Goal: Information Seeking & Learning: Learn about a topic

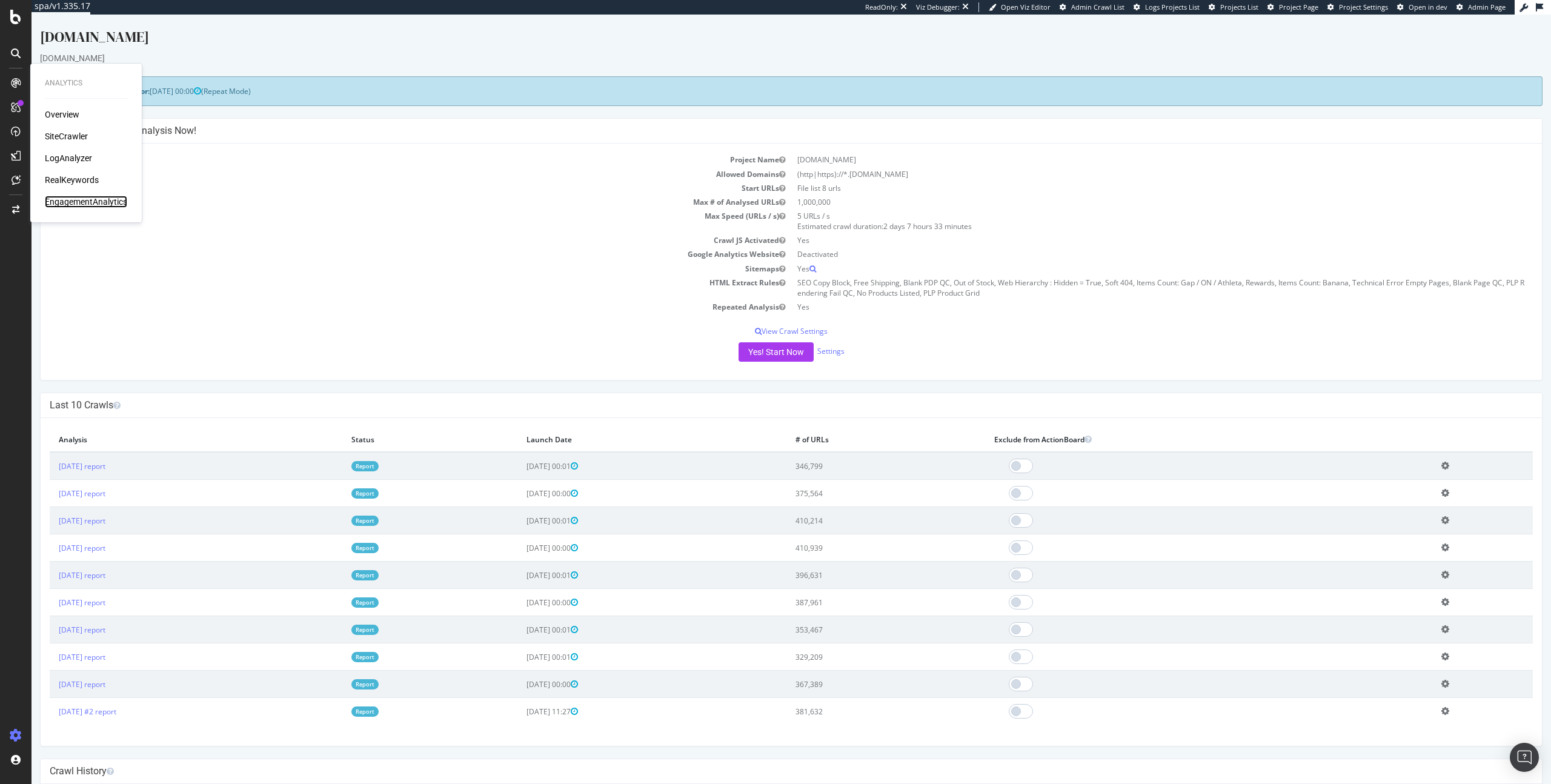
click at [74, 198] on div "EngagementAnalytics" at bounding box center [85, 202] width 82 height 12
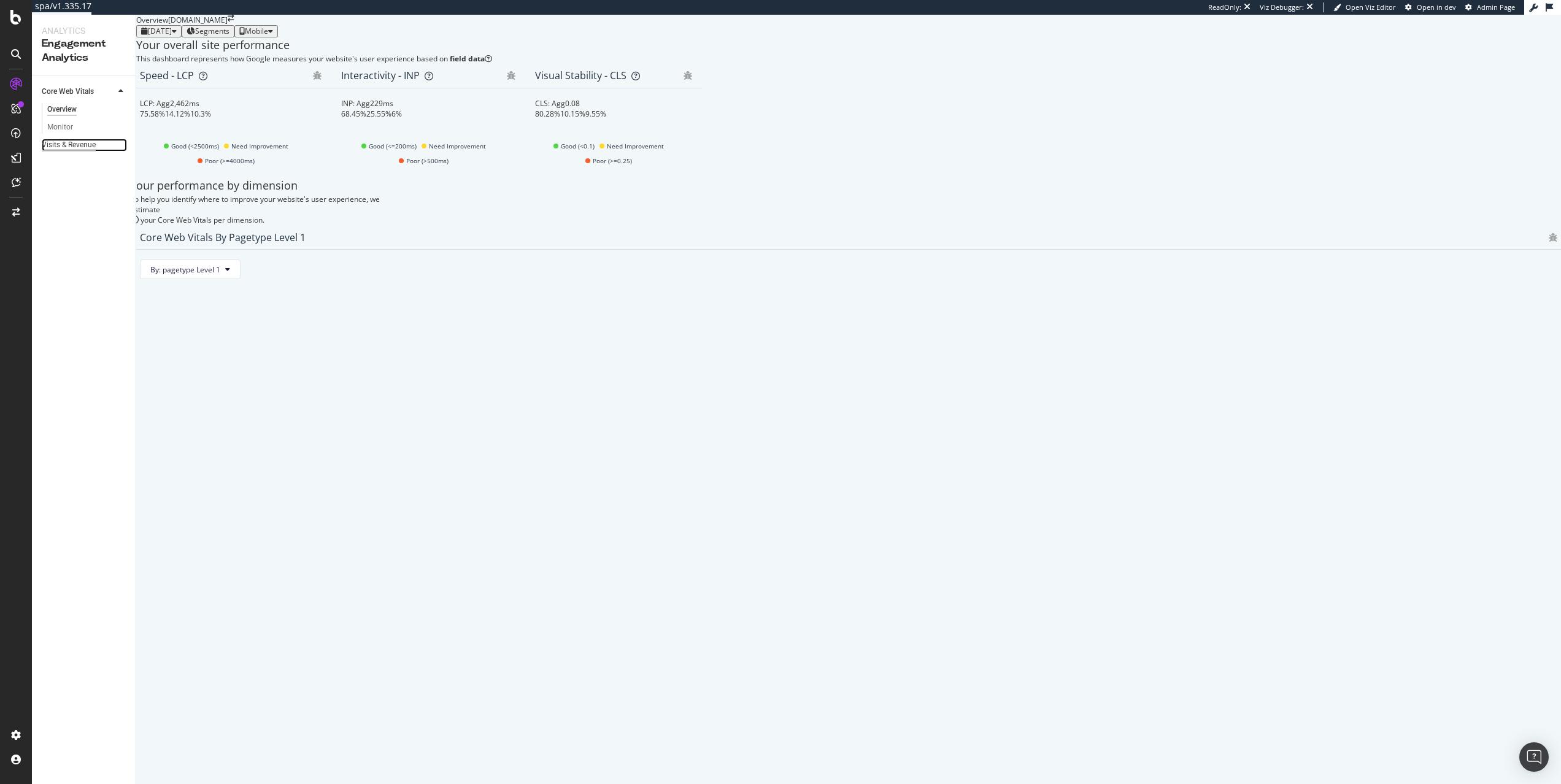
click at [73, 140] on div "Visits & Revenue" at bounding box center [69, 145] width 54 height 13
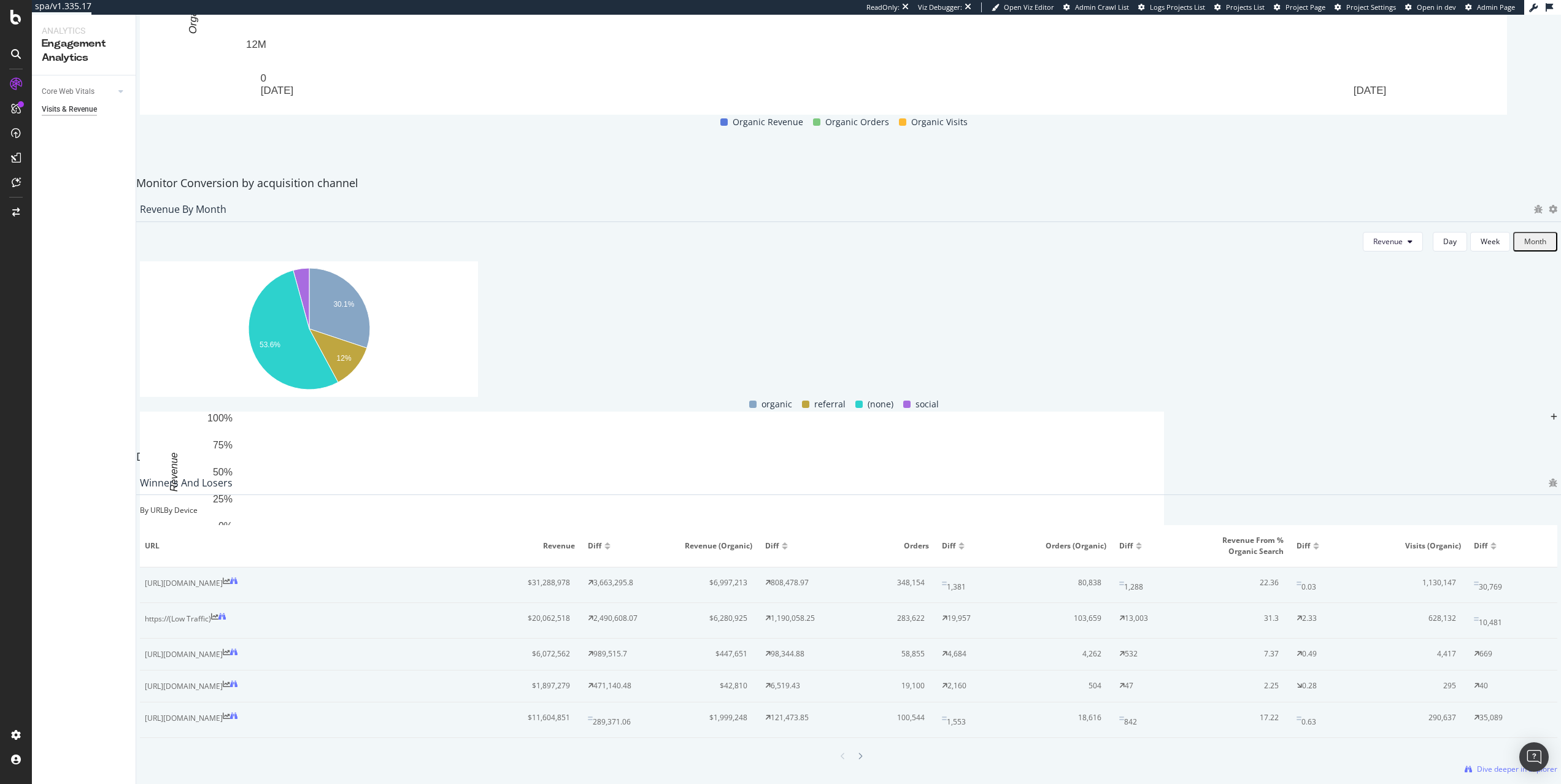
scroll to position [317, 0]
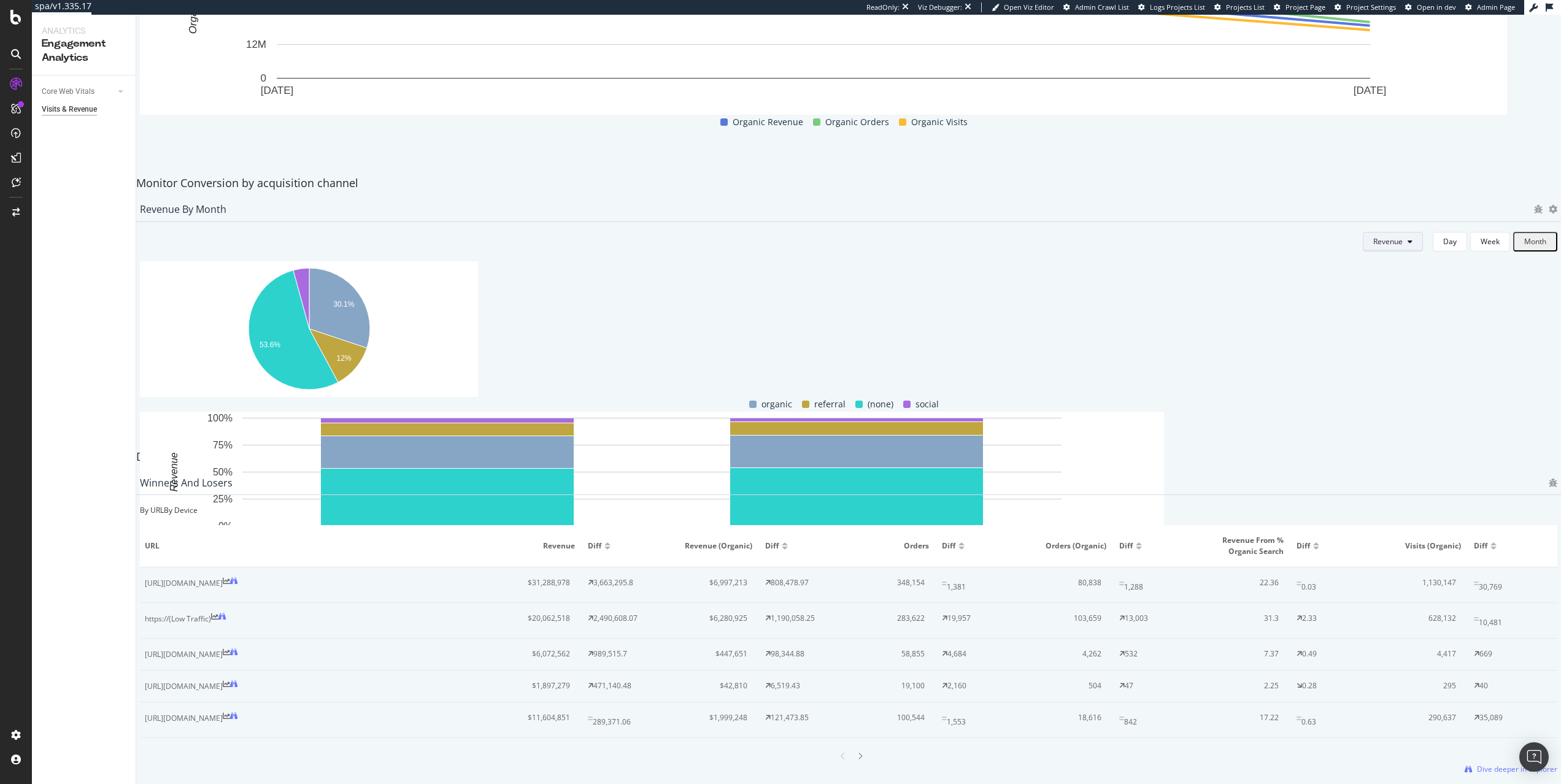
click at [1373, 247] on span "Revenue" at bounding box center [1388, 241] width 29 height 11
click at [1381, 390] on span "No. of Visits" at bounding box center [1386, 390] width 63 height 11
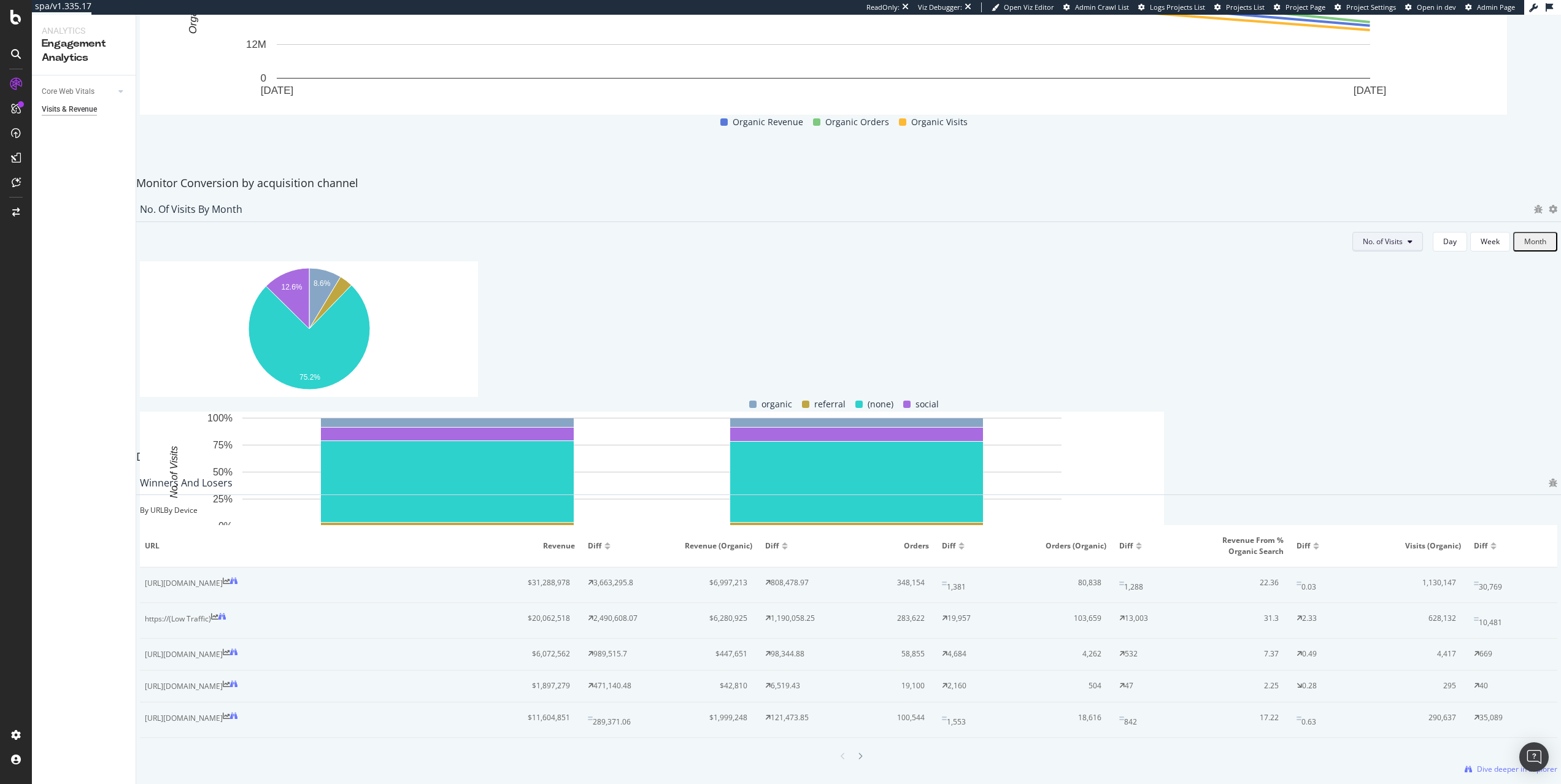
click at [1395, 251] on button "No. of Visits" at bounding box center [1387, 242] width 71 height 20
click at [1380, 321] on span "Revenue (Organic)" at bounding box center [1375, 321] width 63 height 11
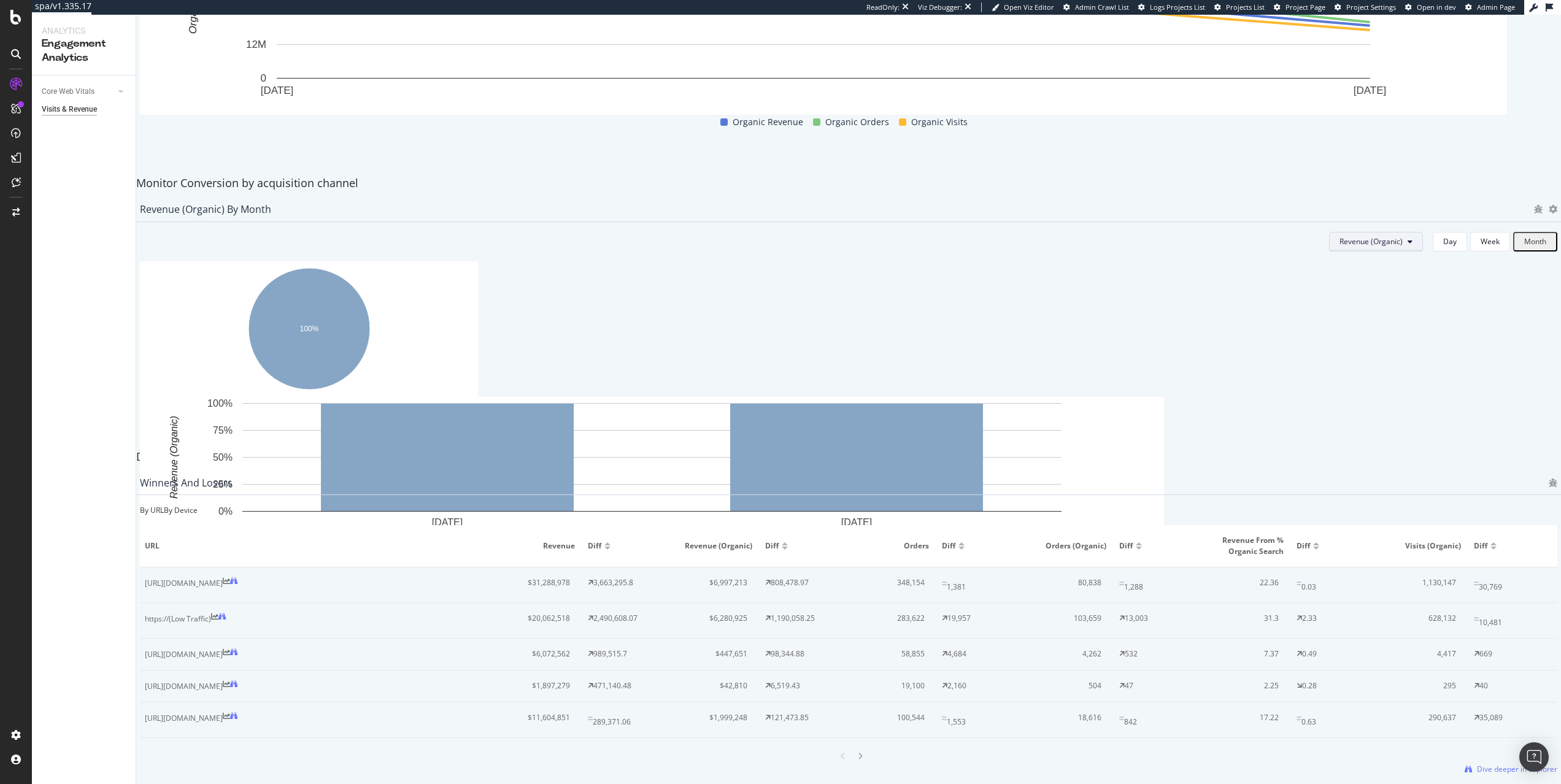
click at [1354, 247] on span "Revenue (Organic)" at bounding box center [1371, 241] width 63 height 11
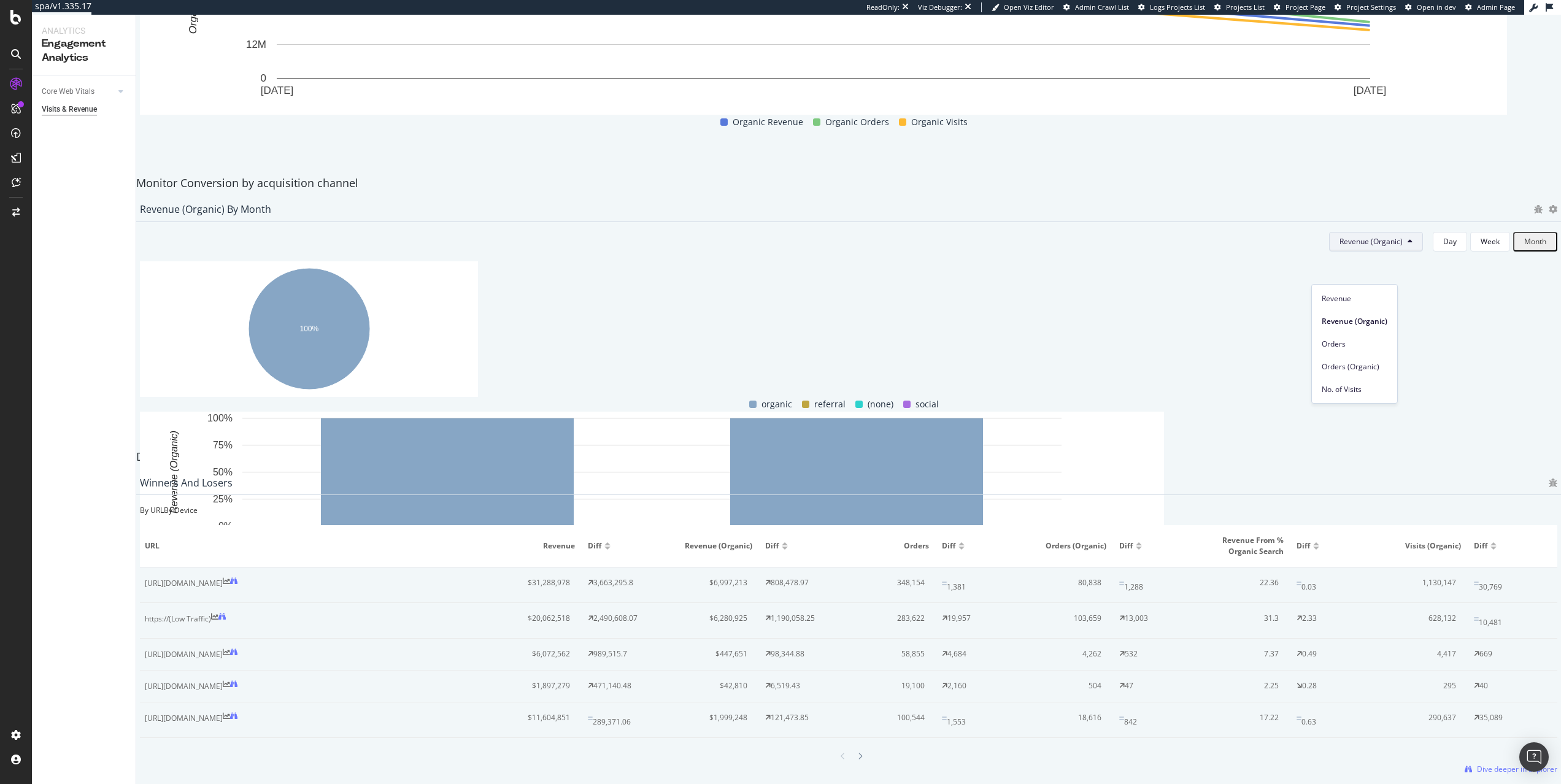
click at [1293, 222] on div "Revenue (Organic) by Month" at bounding box center [849, 209] width 1437 height 25
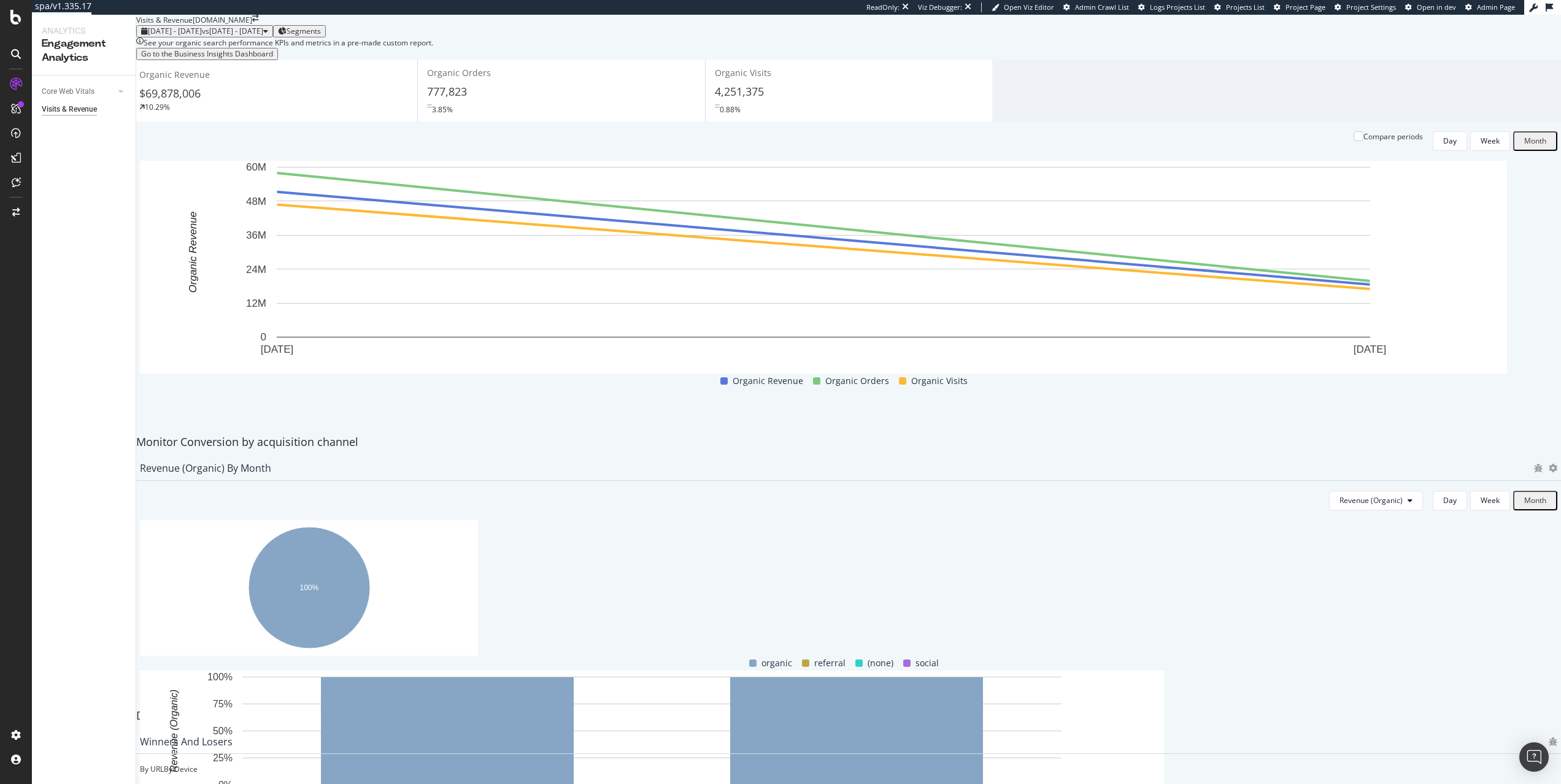
click at [321, 36] on span "Segments" at bounding box center [304, 31] width 35 height 11
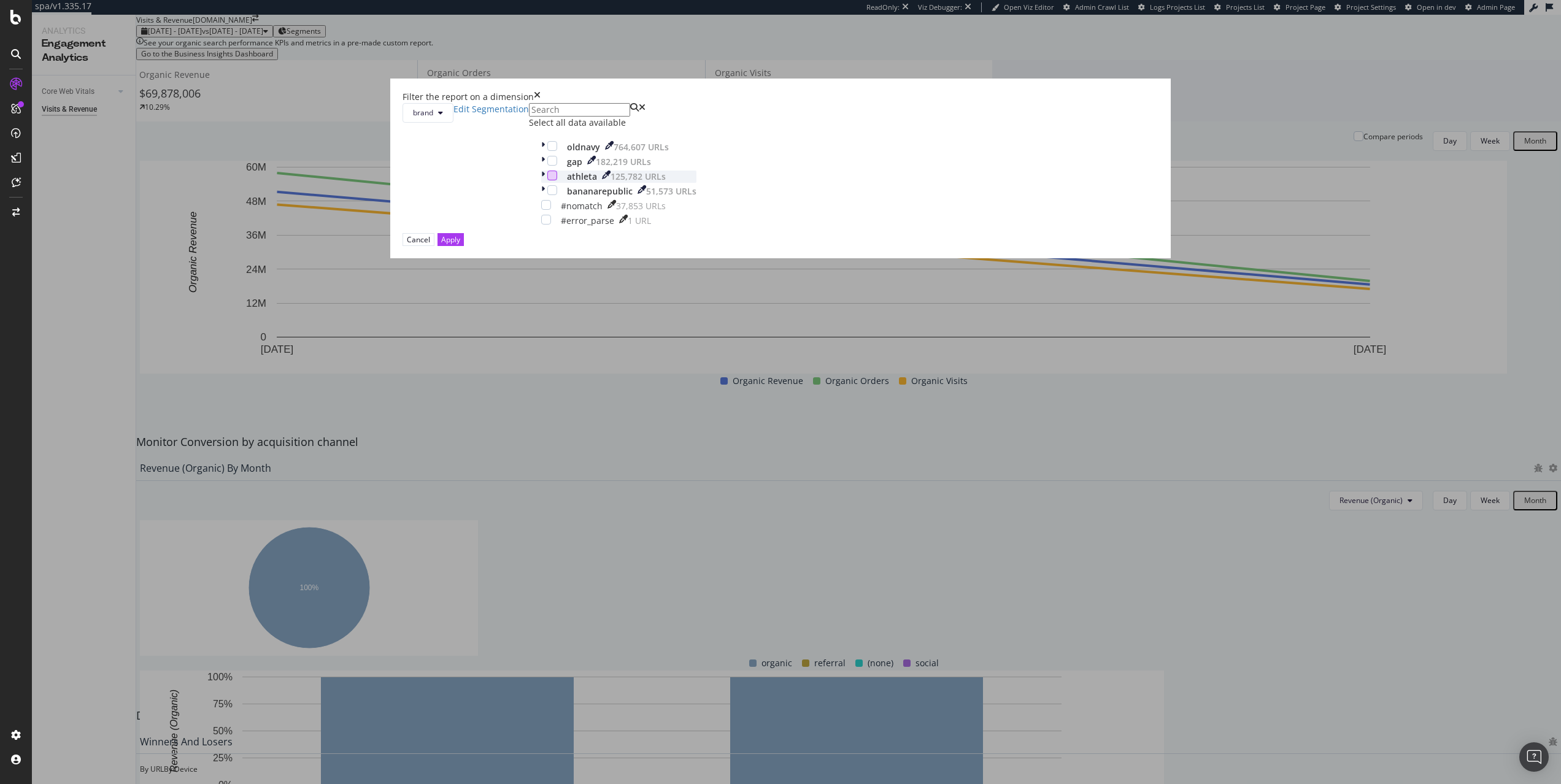
click at [557, 180] on div "modal" at bounding box center [552, 175] width 10 height 10
click at [460, 245] on div "Apply" at bounding box center [450, 239] width 19 height 11
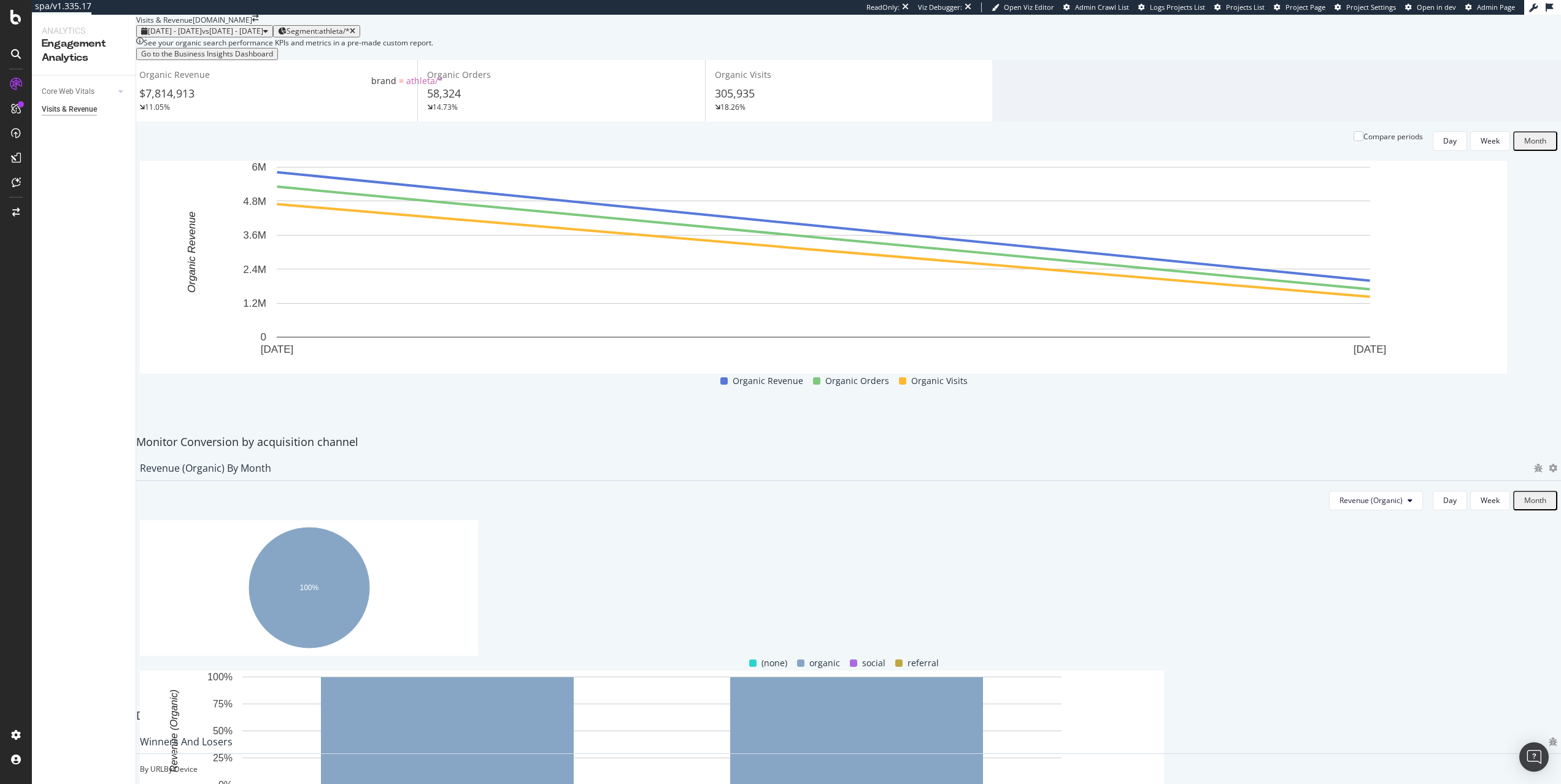
click at [355, 36] on div "Segment: athleta/*" at bounding box center [321, 31] width 69 height 9
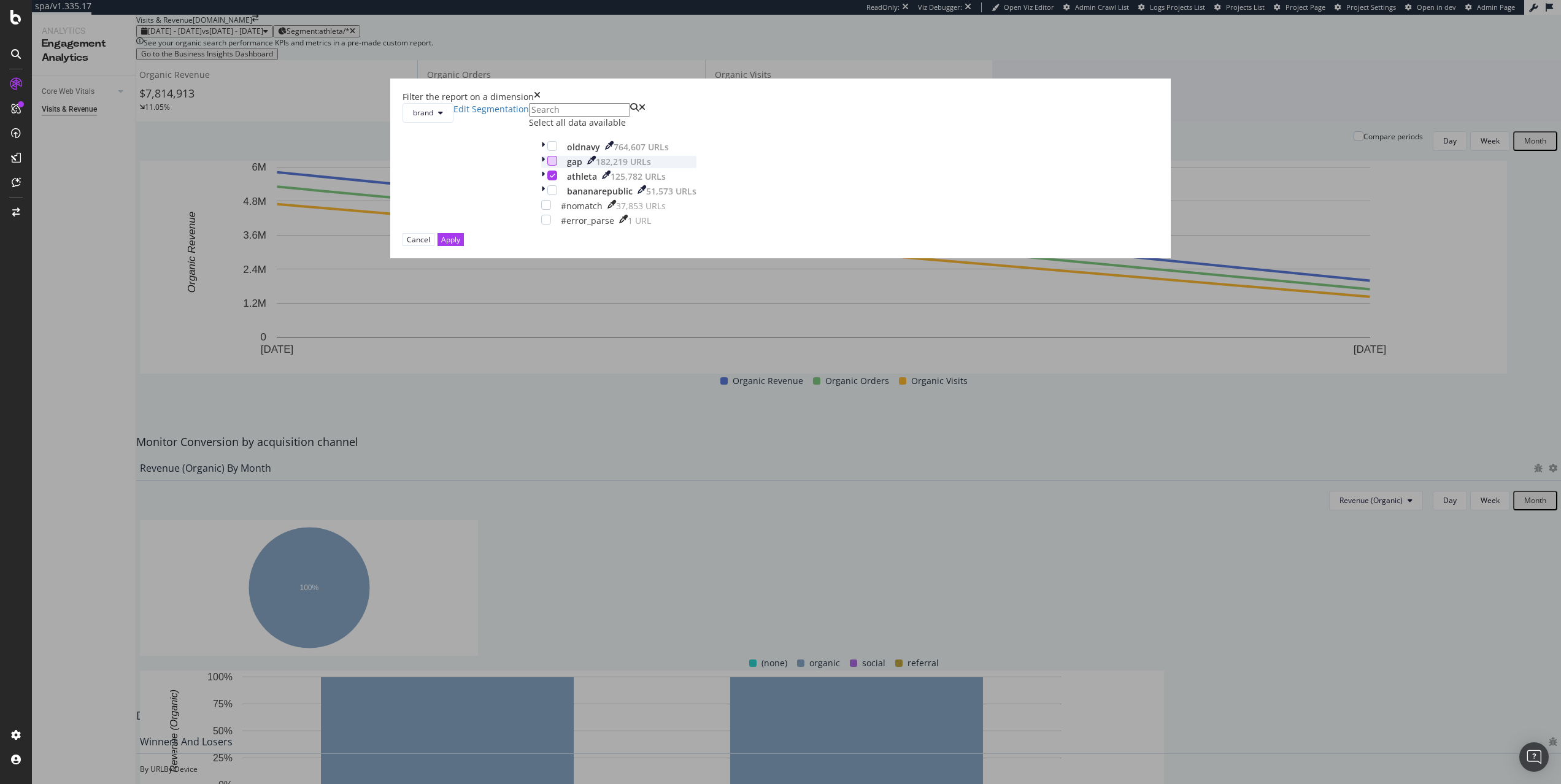
click at [557, 166] on div "modal" at bounding box center [552, 160] width 10 height 10
click at [557, 180] on div "modal" at bounding box center [552, 175] width 10 height 10
click at [861, 246] on div "Cancel Apply" at bounding box center [780, 239] width 756 height 13
click at [460, 245] on div "Apply" at bounding box center [450, 240] width 19 height 12
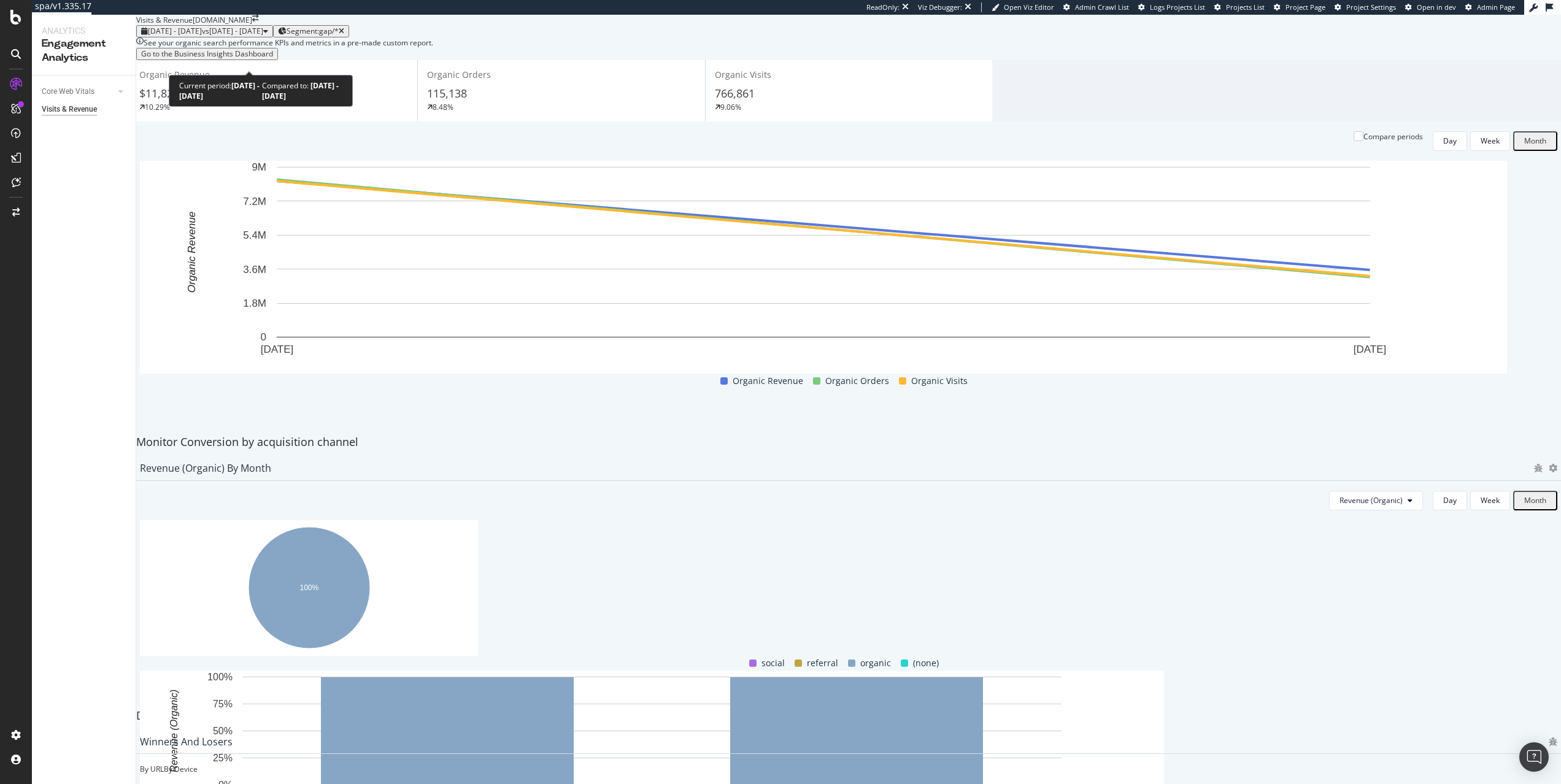
click at [263, 36] on span "vs [DATE] - [DATE]" at bounding box center [233, 31] width 61 height 11
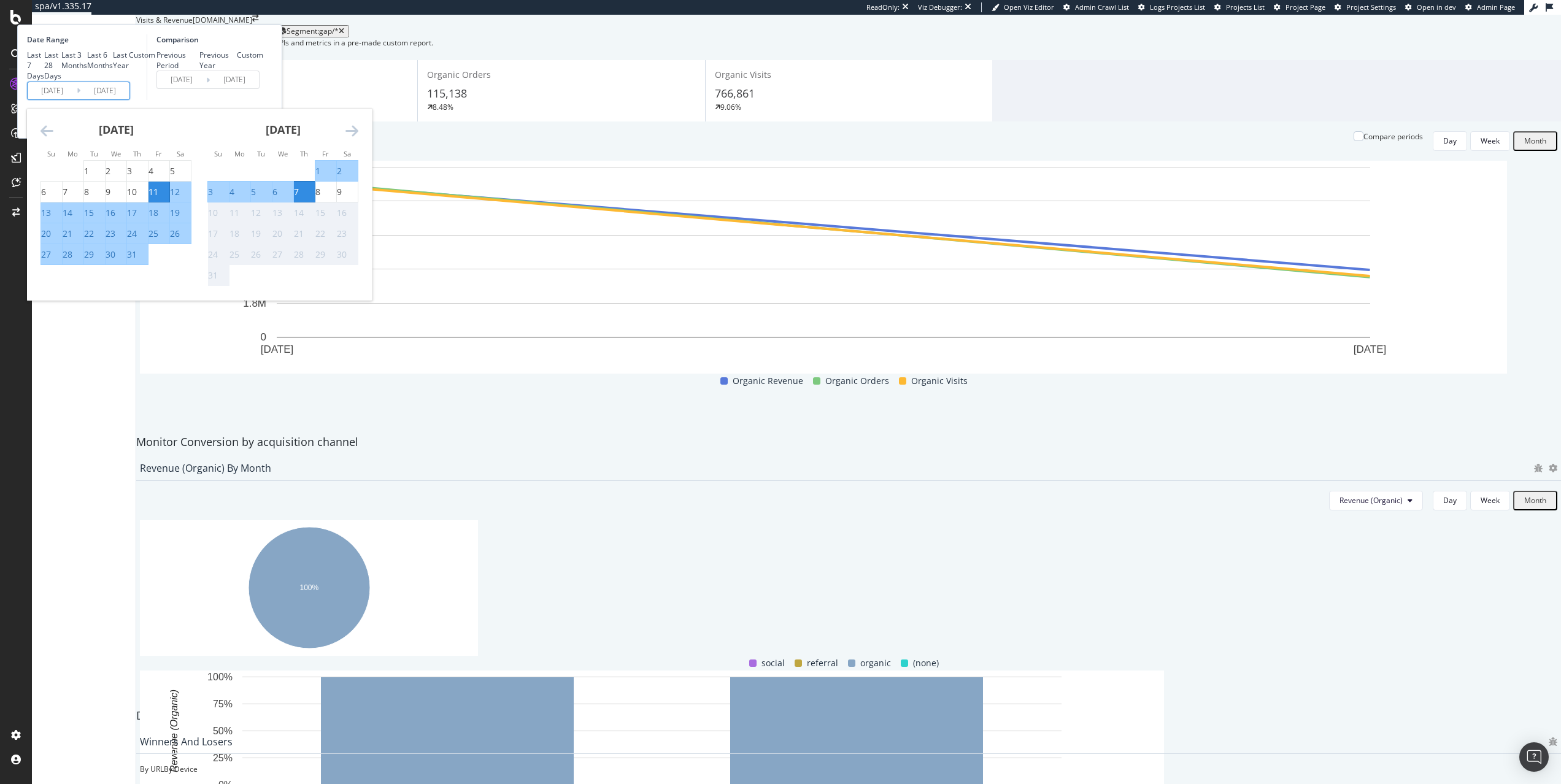
click at [76, 99] on input "[DATE]" at bounding box center [53, 91] width 49 height 17
click at [89, 178] on div "1" at bounding box center [86, 171] width 5 height 12
type input "[DATE]"
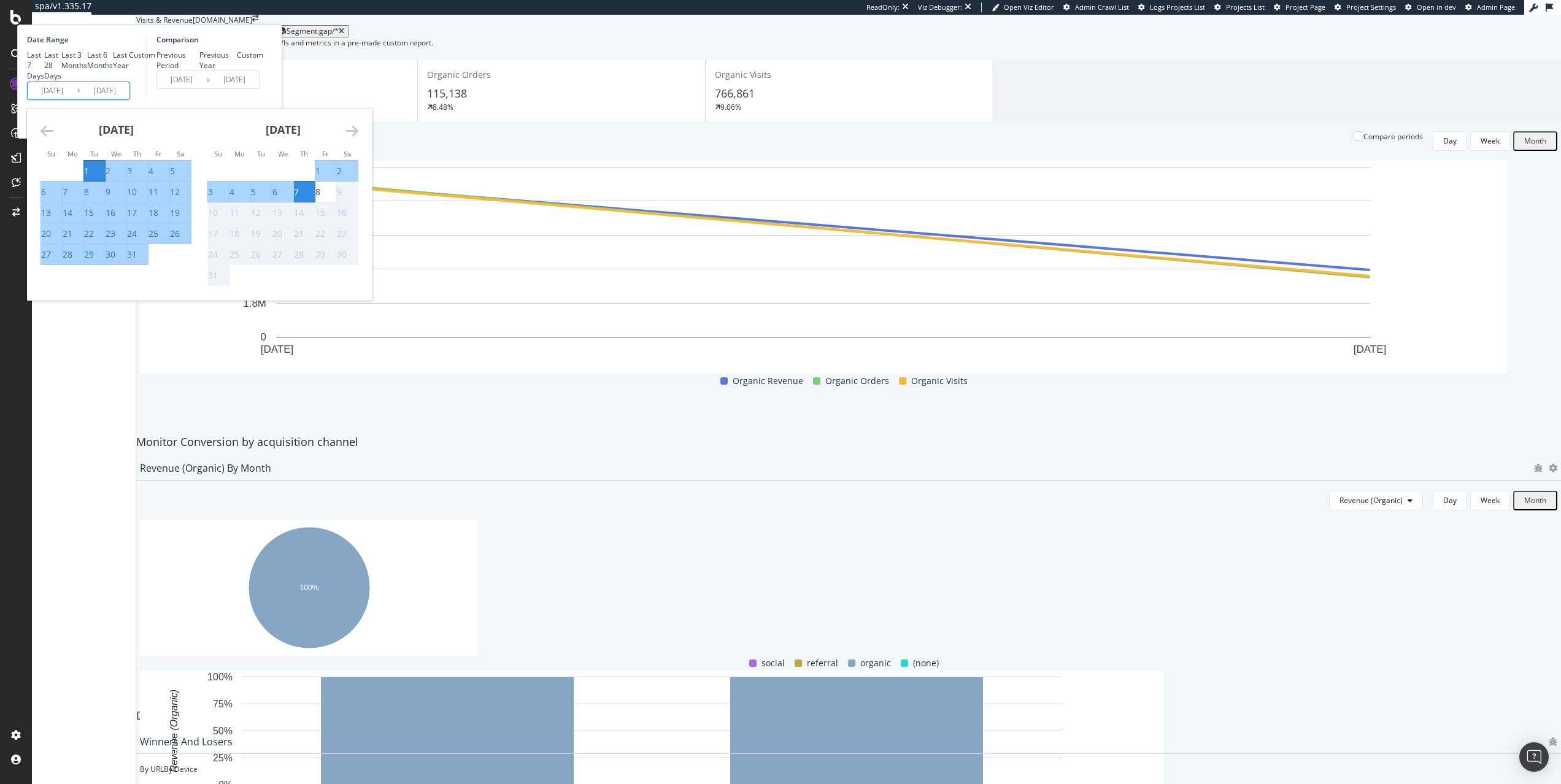
click at [137, 261] on div "31" at bounding box center [132, 255] width 10 height 12
type input "[DATE]"
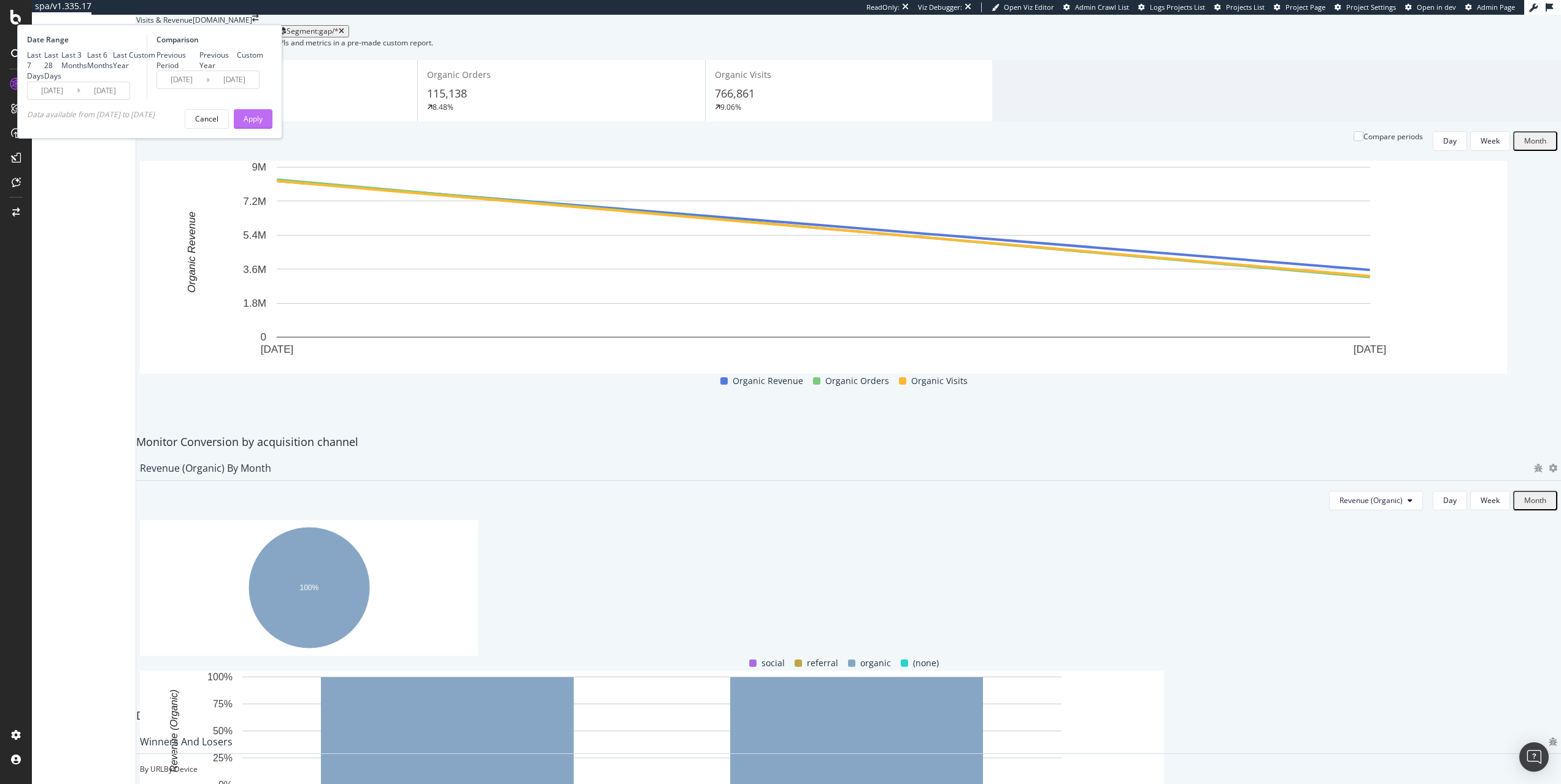
click at [273, 129] on button "Apply" at bounding box center [253, 119] width 39 height 20
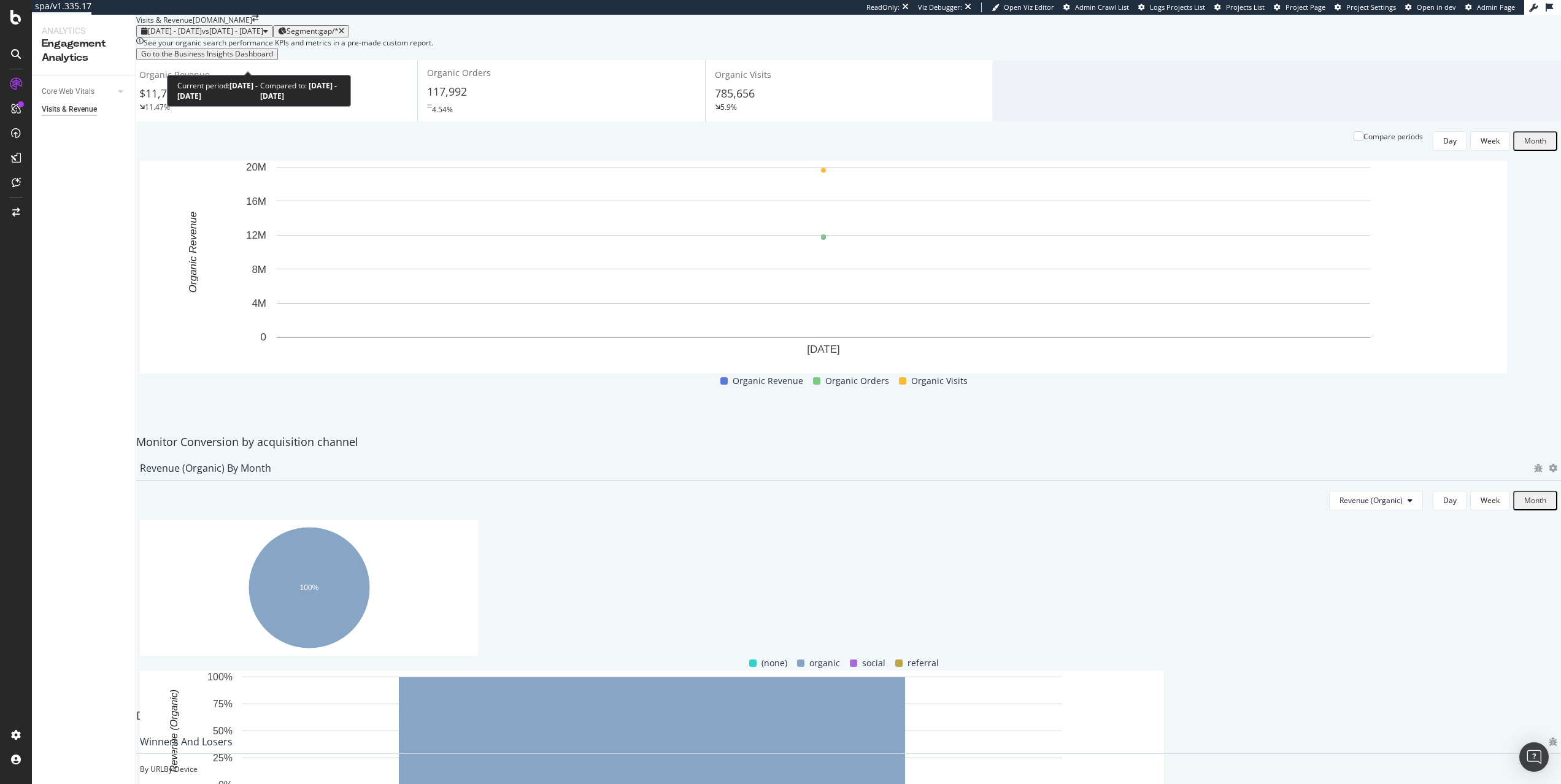
click at [263, 36] on span "vs [DATE] - [DATE]" at bounding box center [233, 31] width 61 height 11
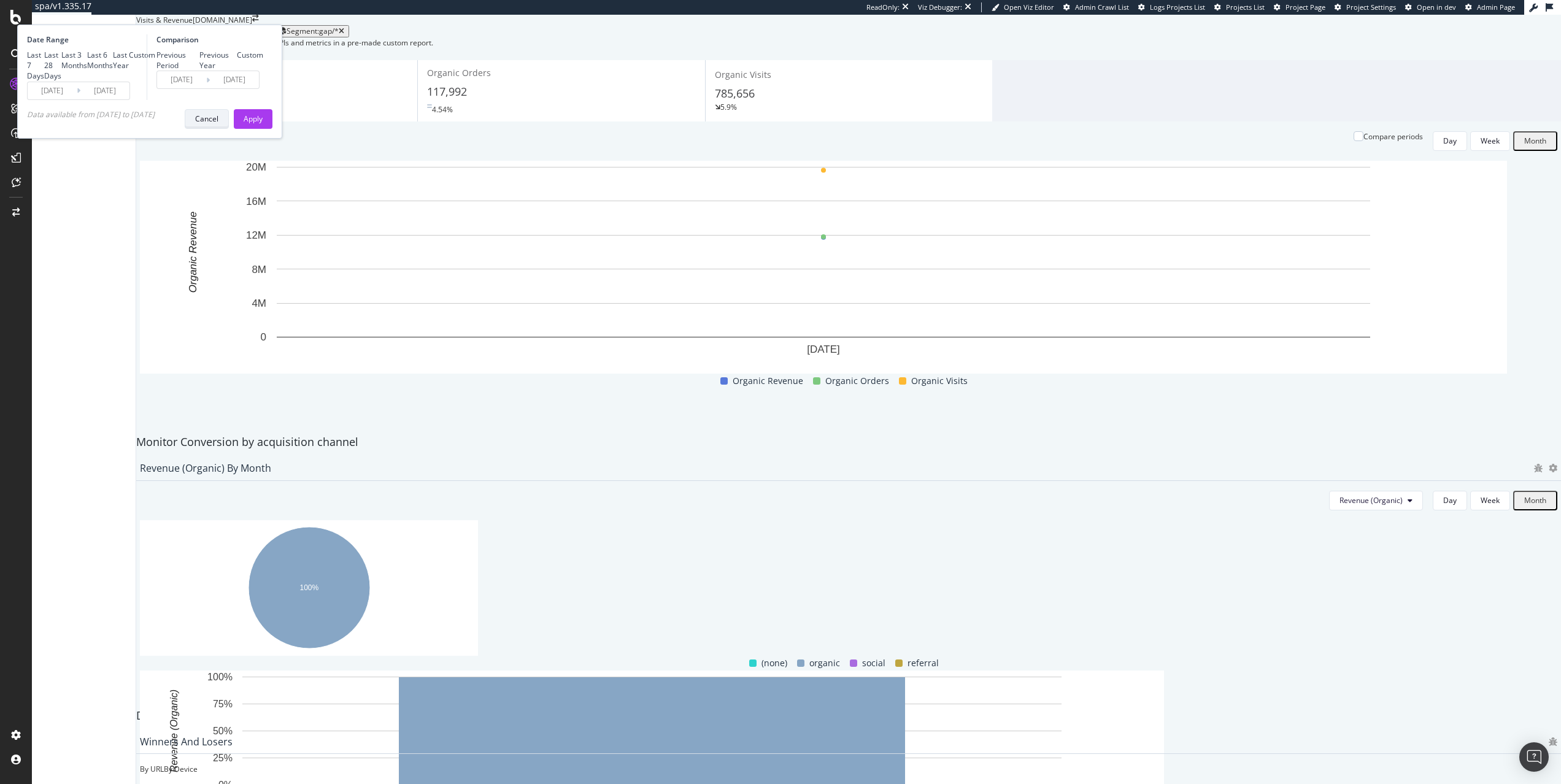
click at [229, 129] on button "Cancel" at bounding box center [207, 119] width 44 height 20
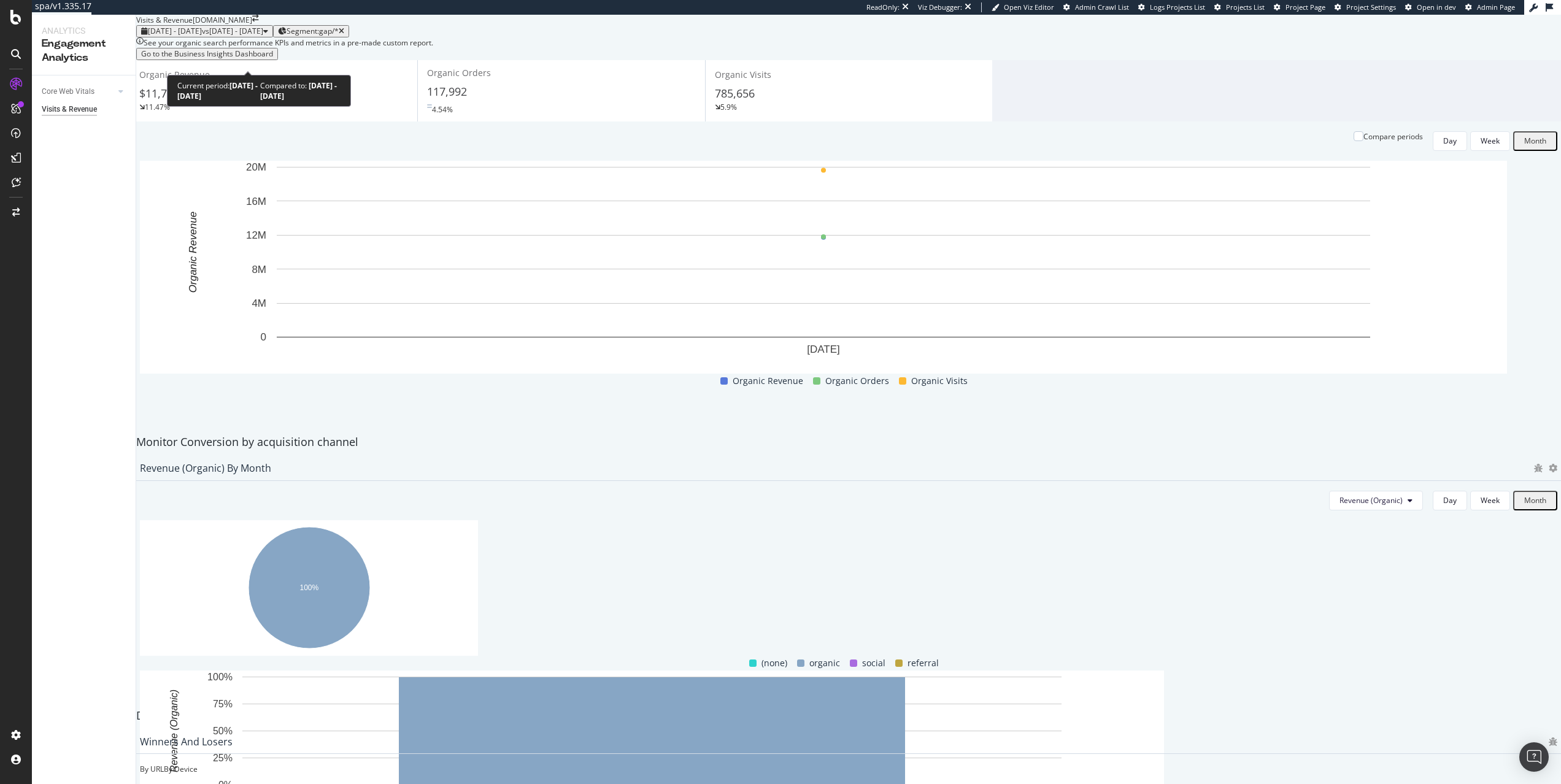
click at [260, 36] on span "vs [DATE] - [DATE]" at bounding box center [233, 31] width 61 height 11
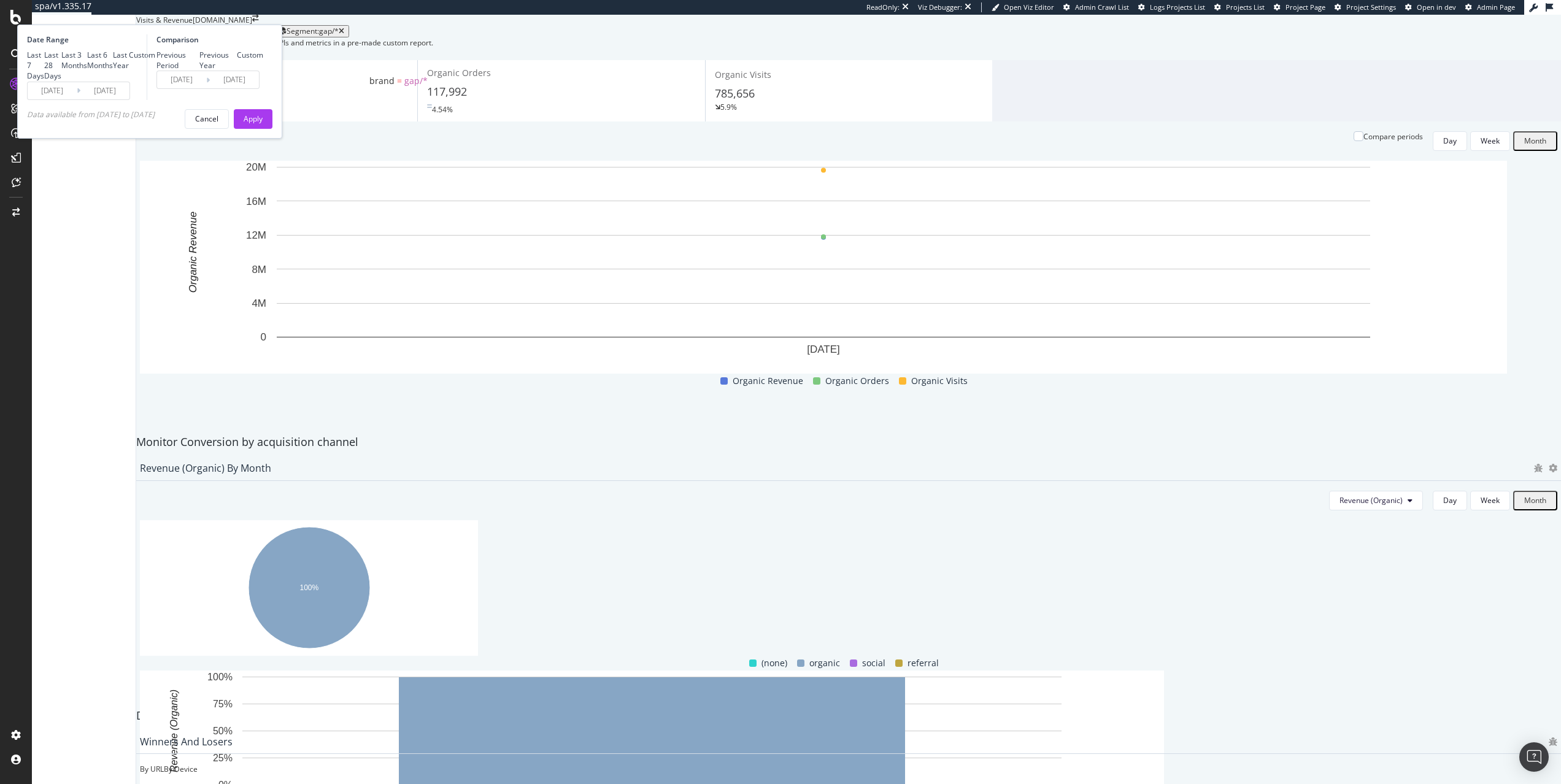
click at [415, 45] on div "Visits & Revenue [DOMAIN_NAME] [DATE] - [DATE] vs [DATE] - [DATE] Segment: gap/…" at bounding box center [849, 527] width 1425 height 1025
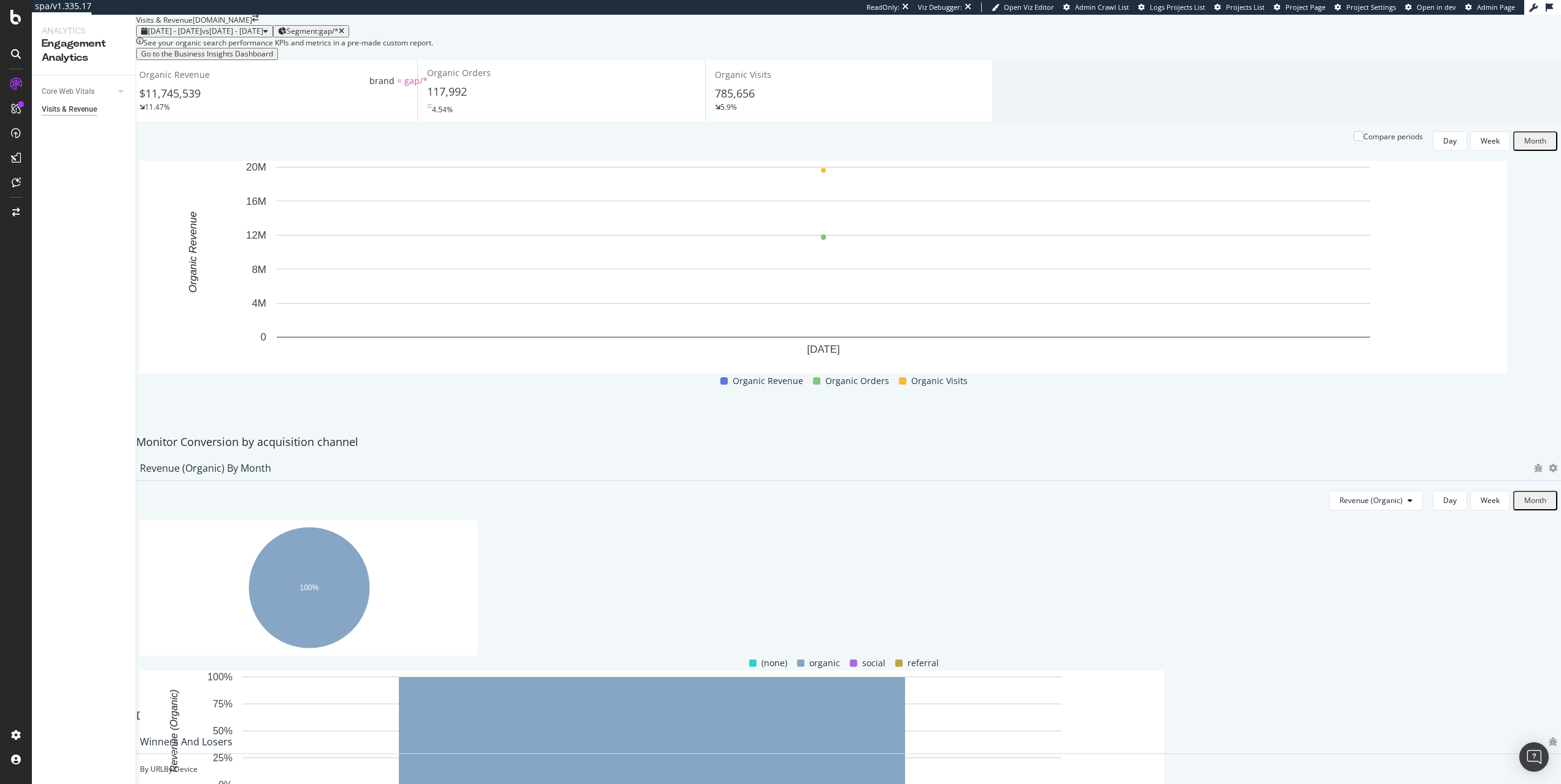
click at [345, 36] on div "Segment: gap/*" at bounding box center [315, 31] width 58 height 9
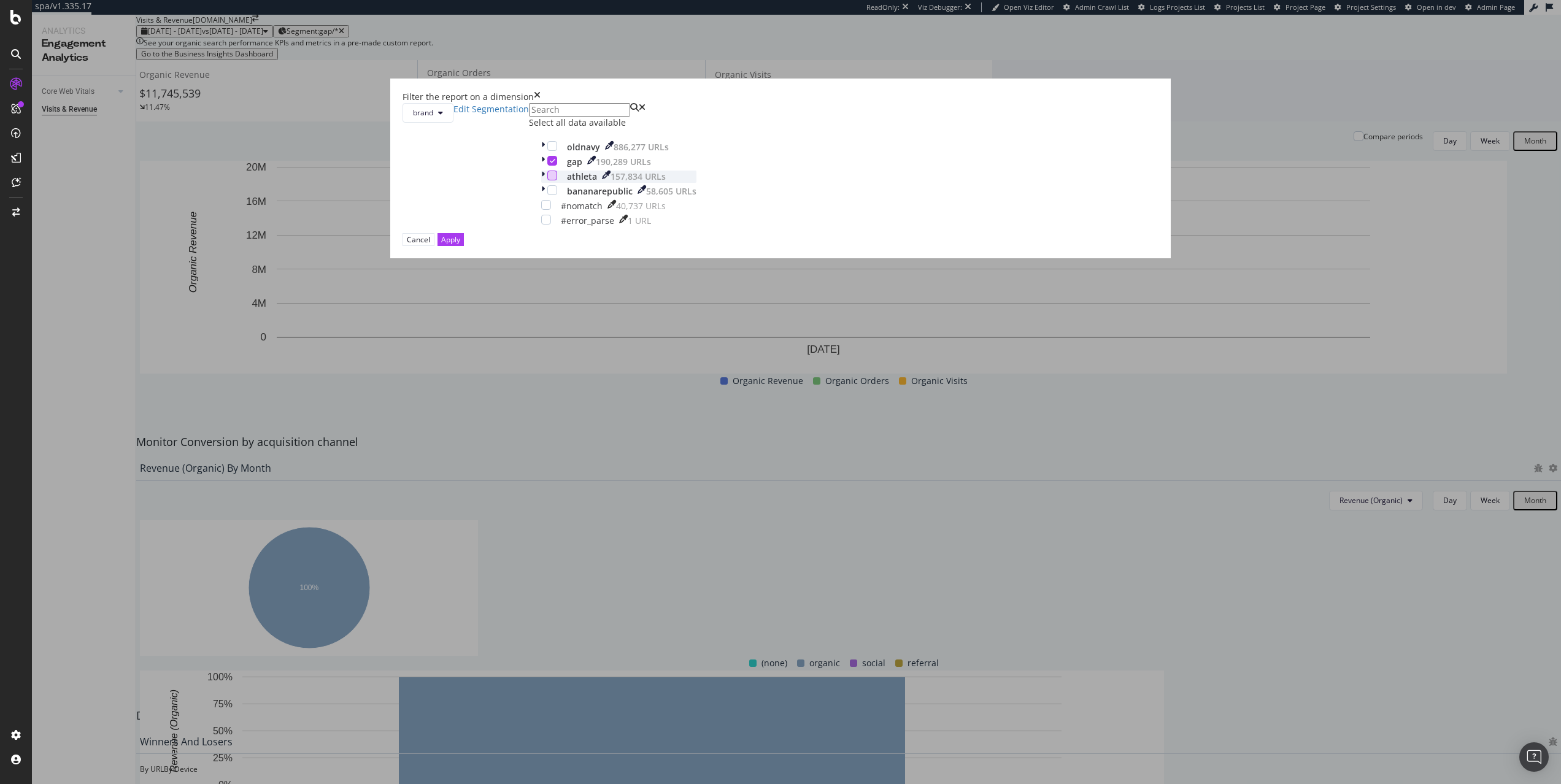
click at [557, 180] on div "modal" at bounding box center [552, 175] width 10 height 10
click at [555, 164] on icon "modal" at bounding box center [553, 160] width 5 height 6
click at [541, 103] on icon "times" at bounding box center [537, 97] width 7 height 12
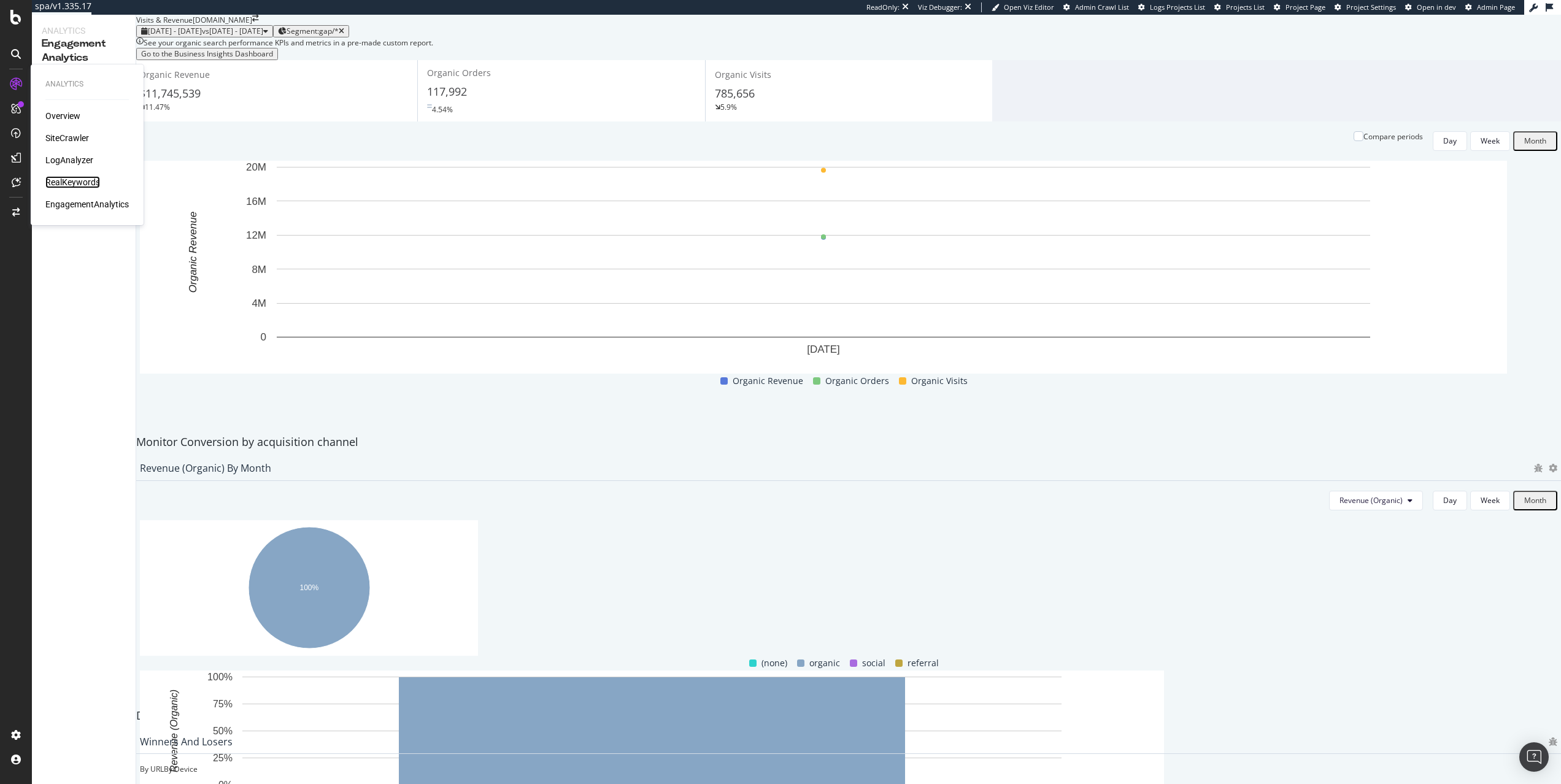
click at [67, 183] on div "RealKeywords" at bounding box center [72, 182] width 55 height 12
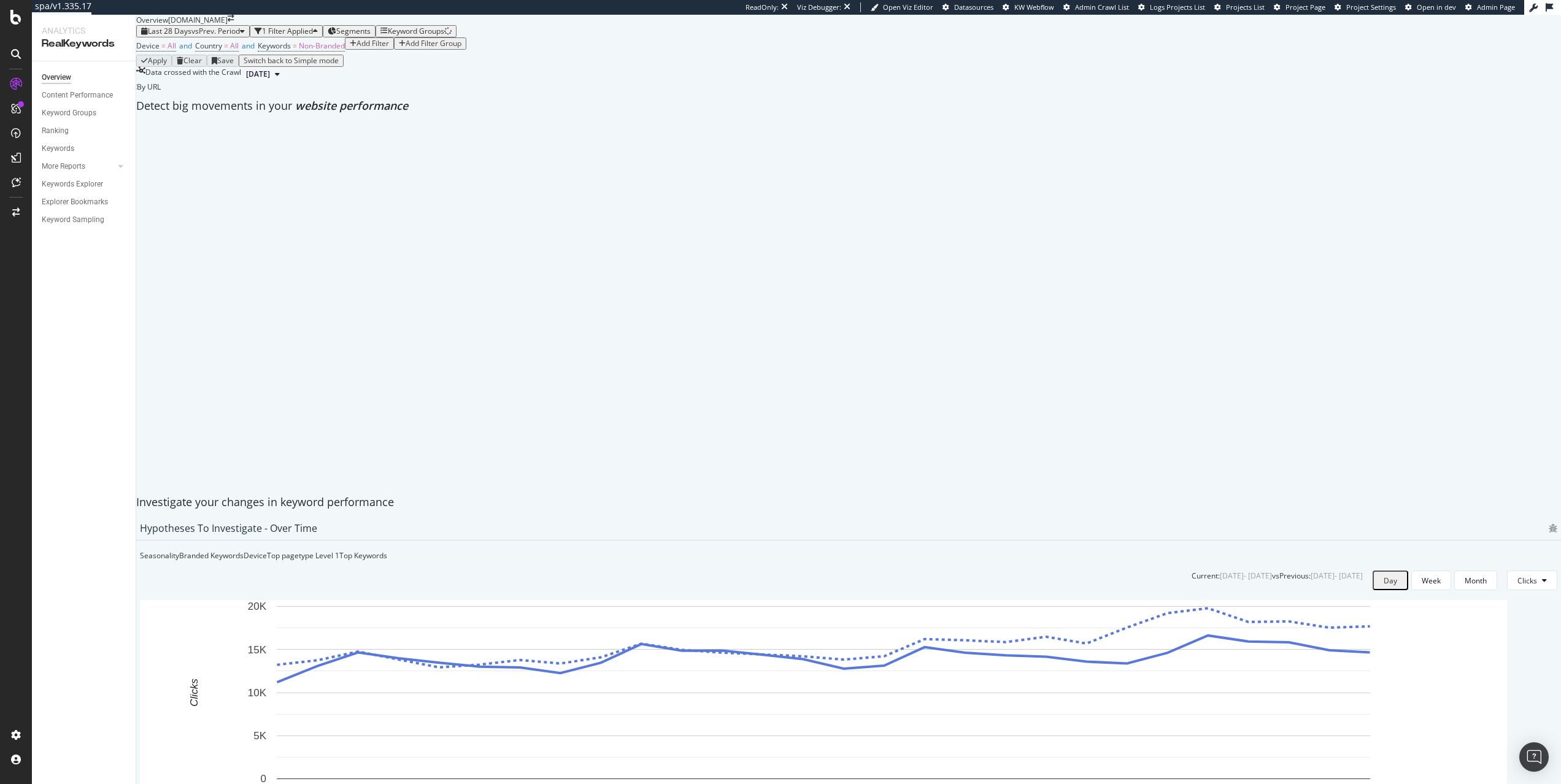
click at [370, 36] on div "Segments" at bounding box center [349, 31] width 43 height 9
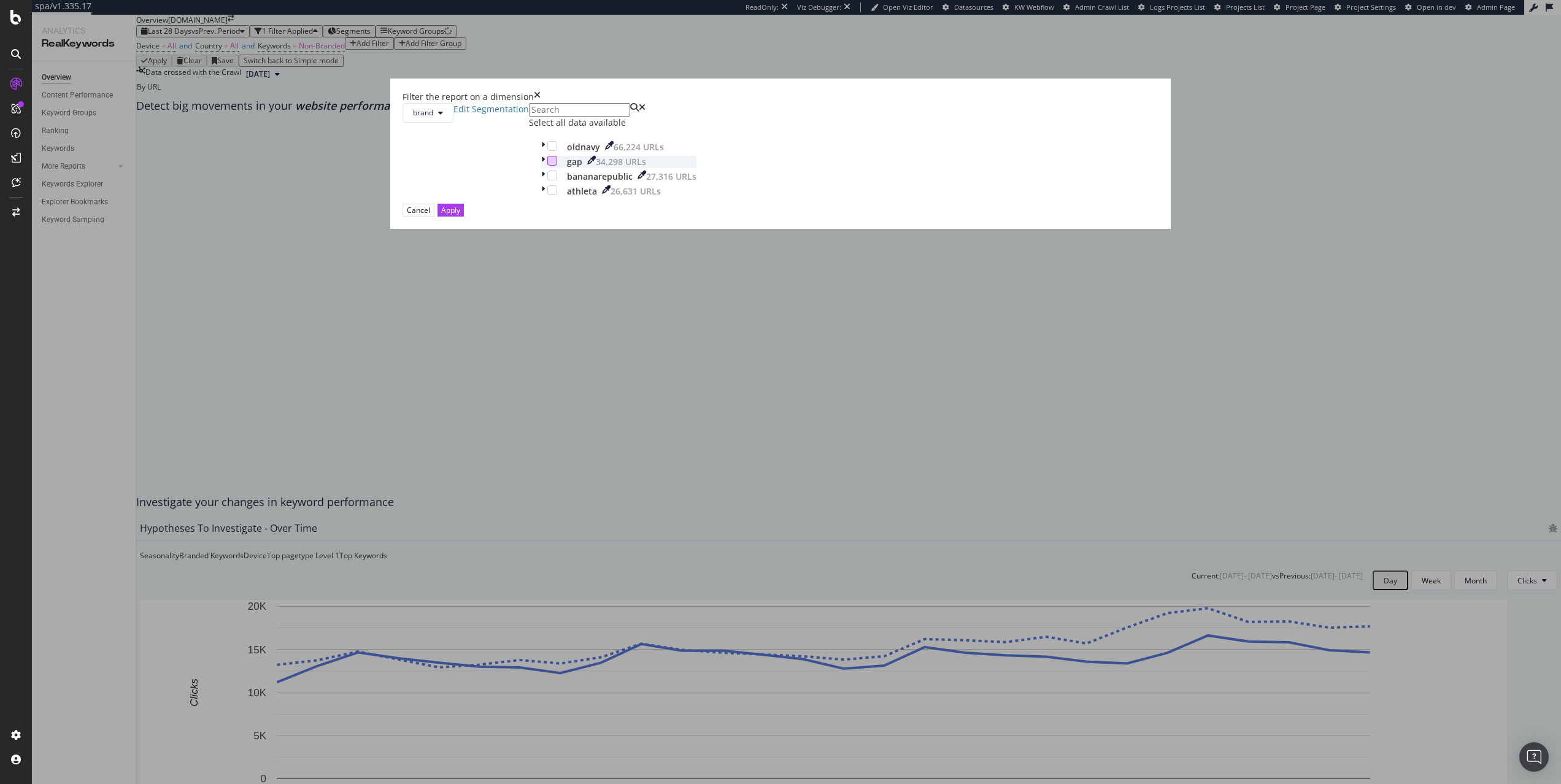
click at [557, 166] on div "modal" at bounding box center [552, 160] width 10 height 10
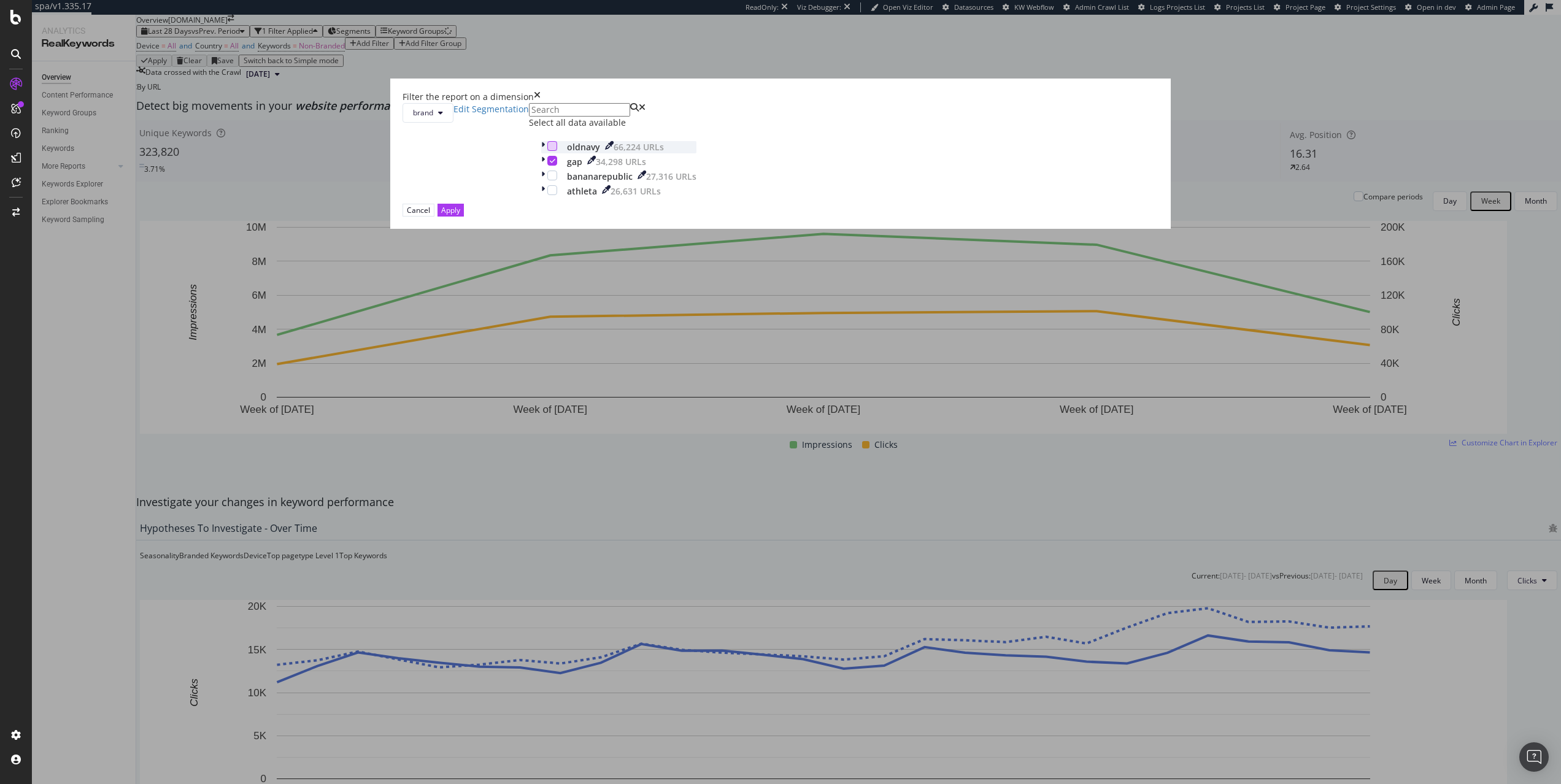
click at [557, 151] on div "modal" at bounding box center [552, 146] width 10 height 10
click at [464, 217] on button "Apply" at bounding box center [451, 209] width 27 height 13
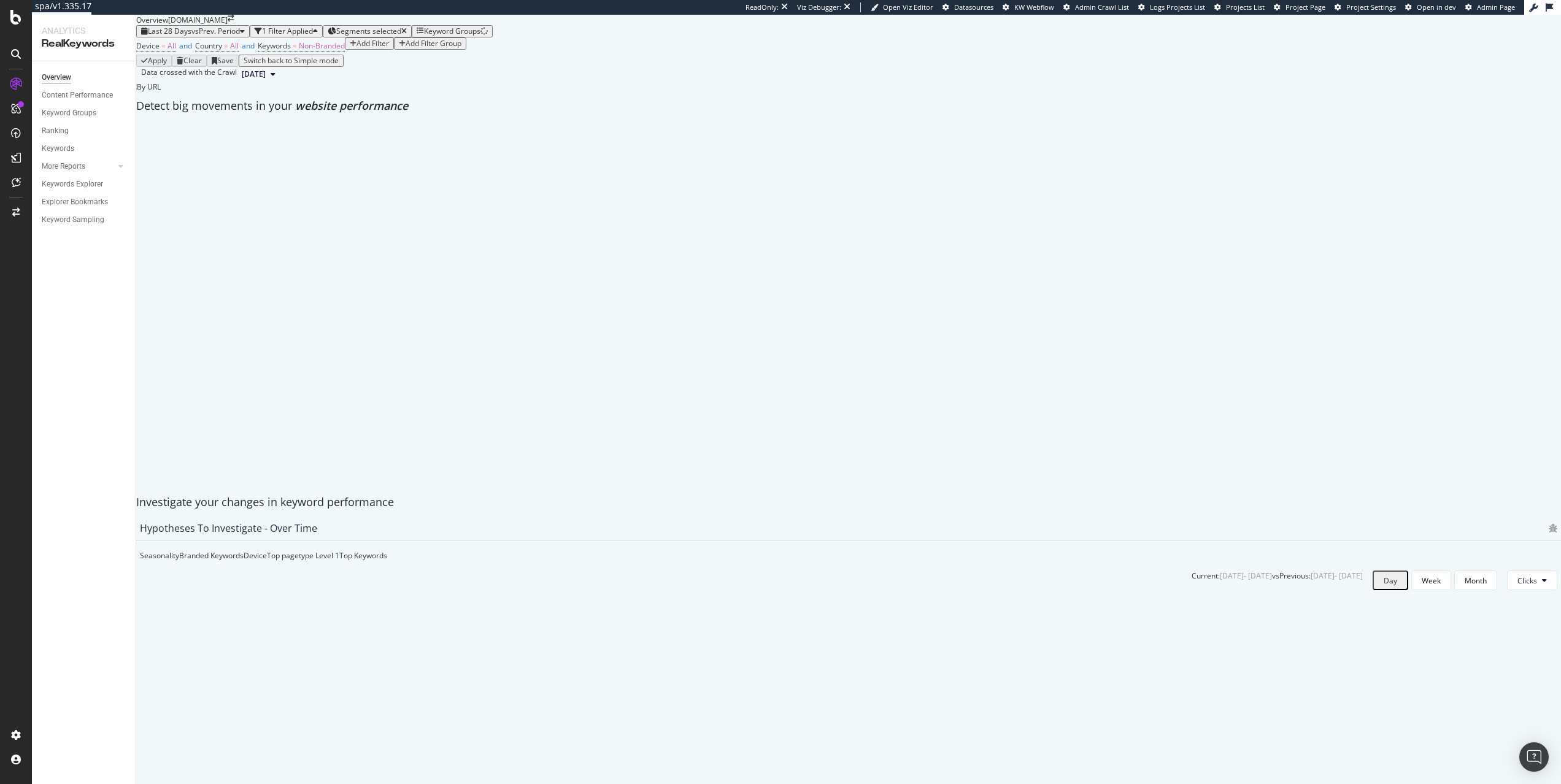
click at [227, 36] on span "vs Prev. Period" at bounding box center [215, 31] width 49 height 11
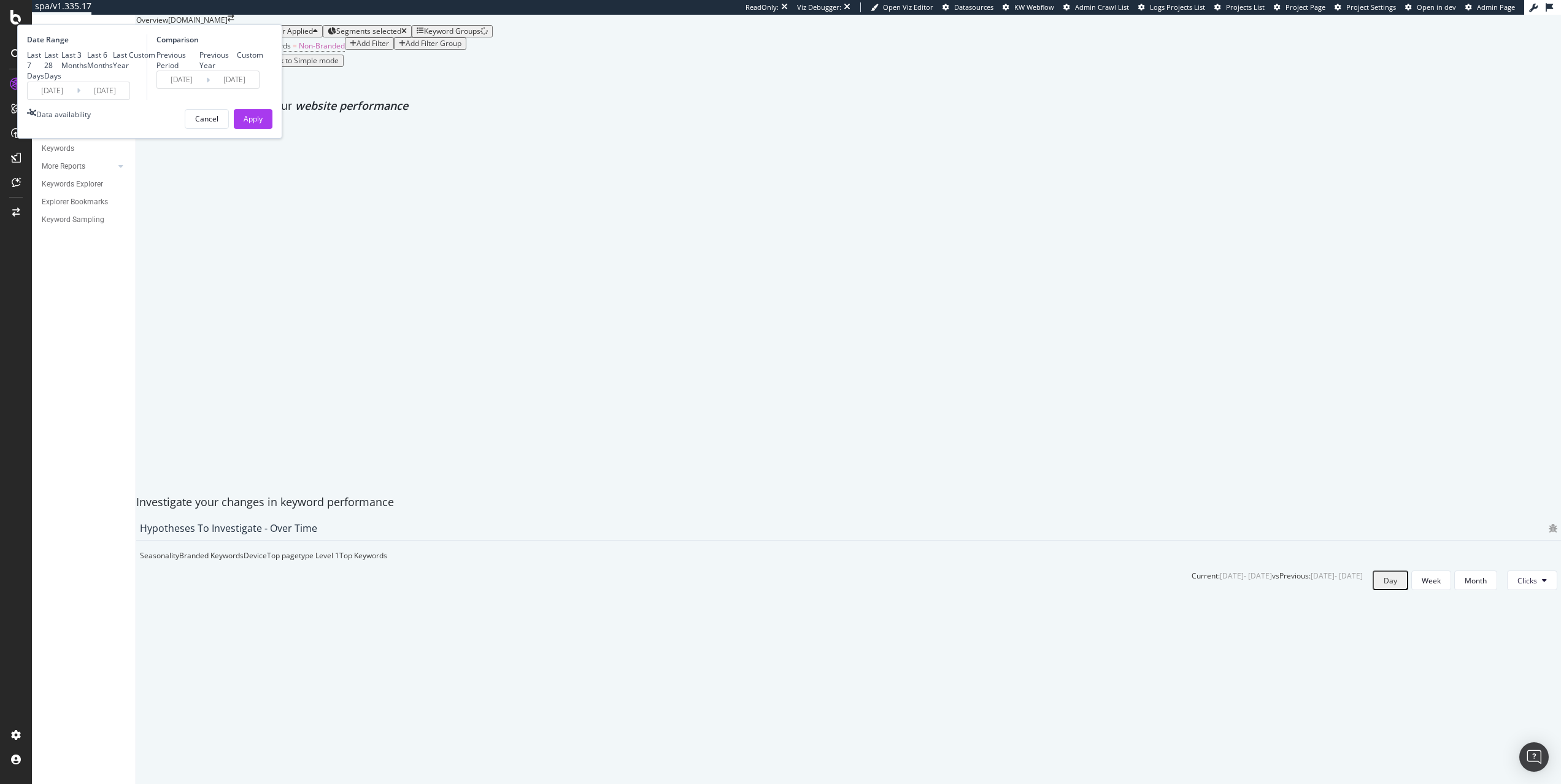
click at [200, 60] on div "Previous Year" at bounding box center [200, 60] width 0 height 0
type input "[DATE]"
click at [263, 124] on div "Apply" at bounding box center [253, 119] width 19 height 11
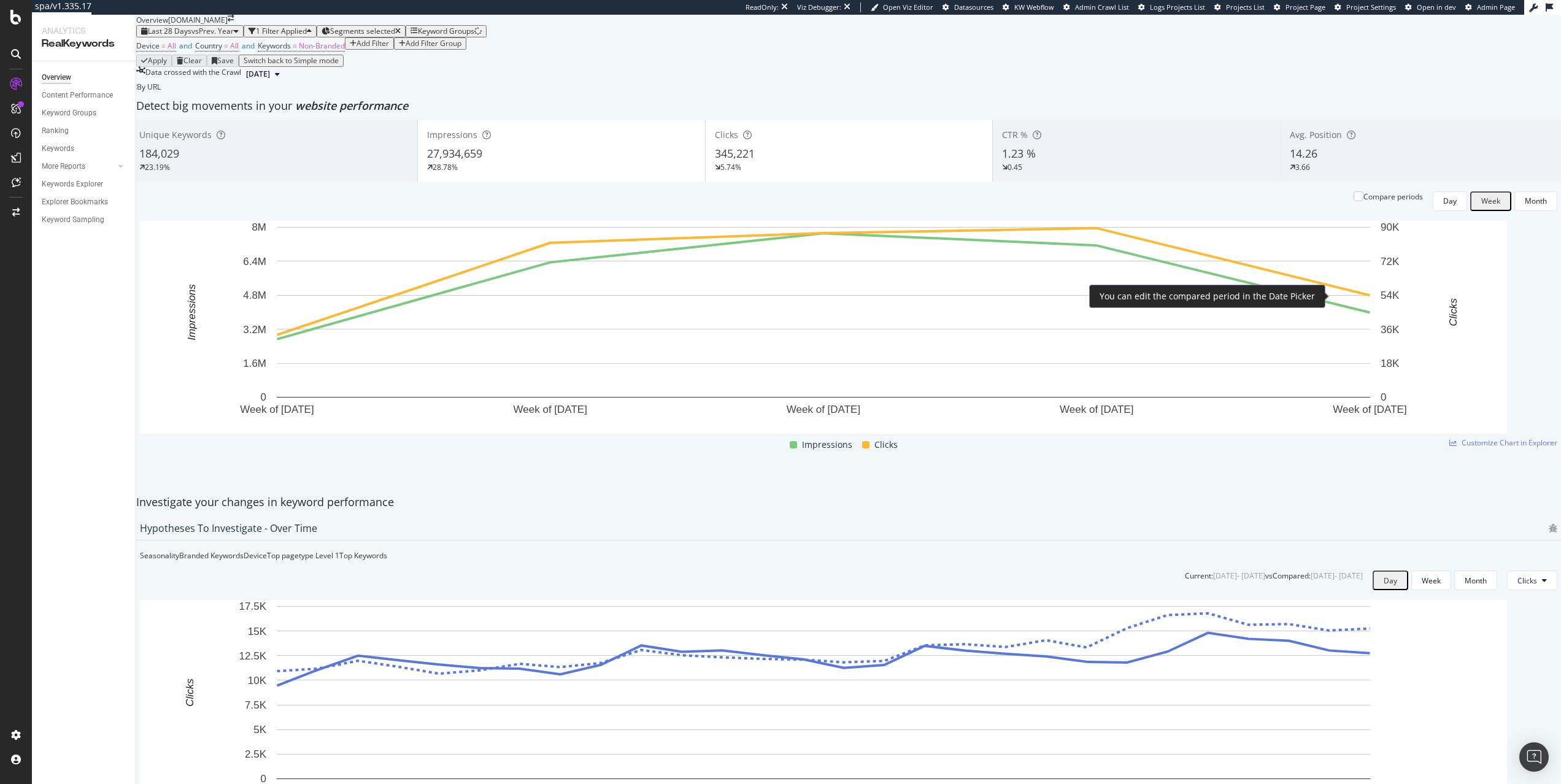
click at [1375, 202] on div "Compare periods" at bounding box center [1393, 197] width 59 height 11
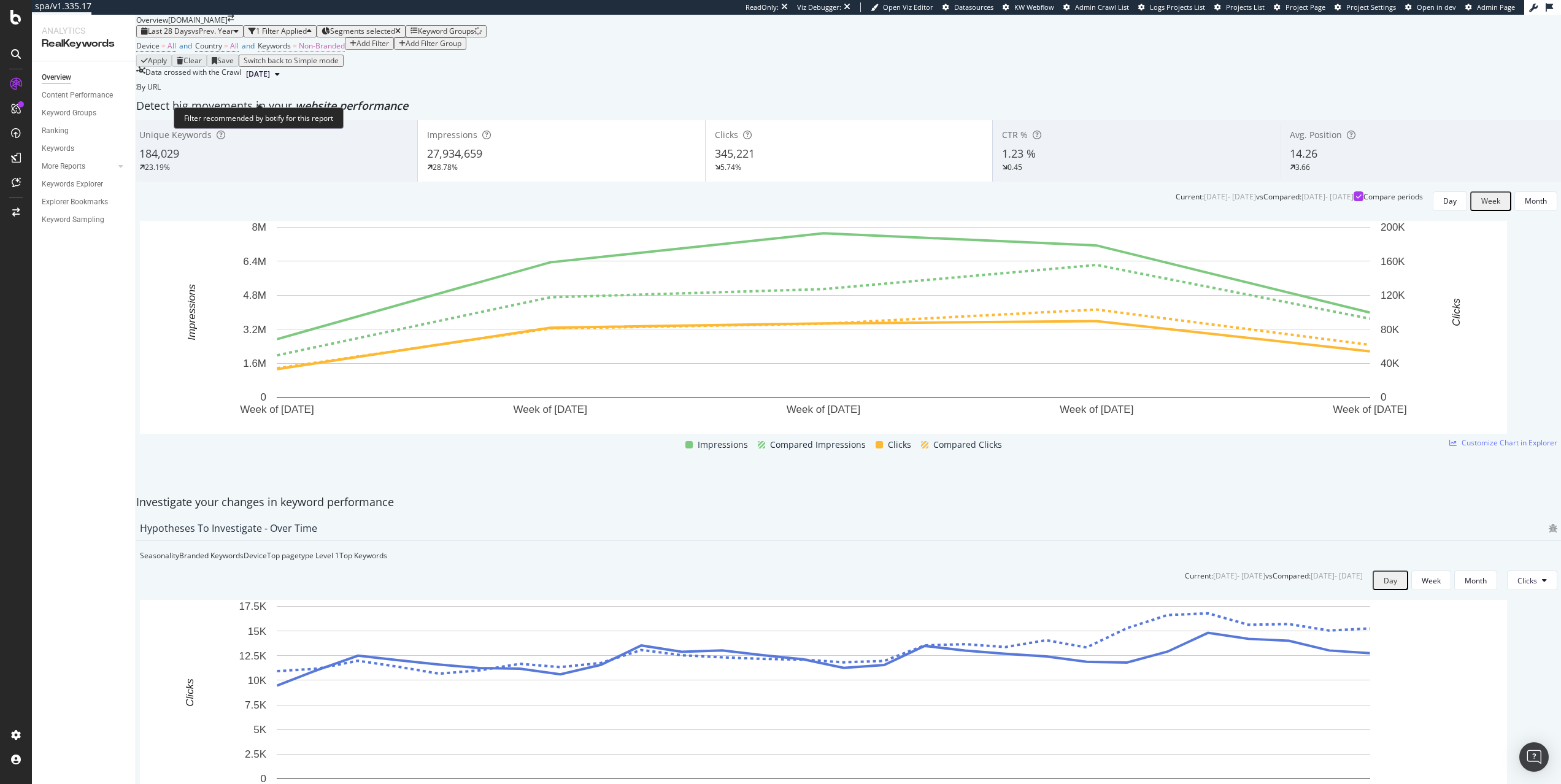
click at [345, 51] on span "Non-Branded" at bounding box center [321, 46] width 46 height 11
click at [327, 104] on span "Non-Branded" at bounding box center [308, 98] width 46 height 11
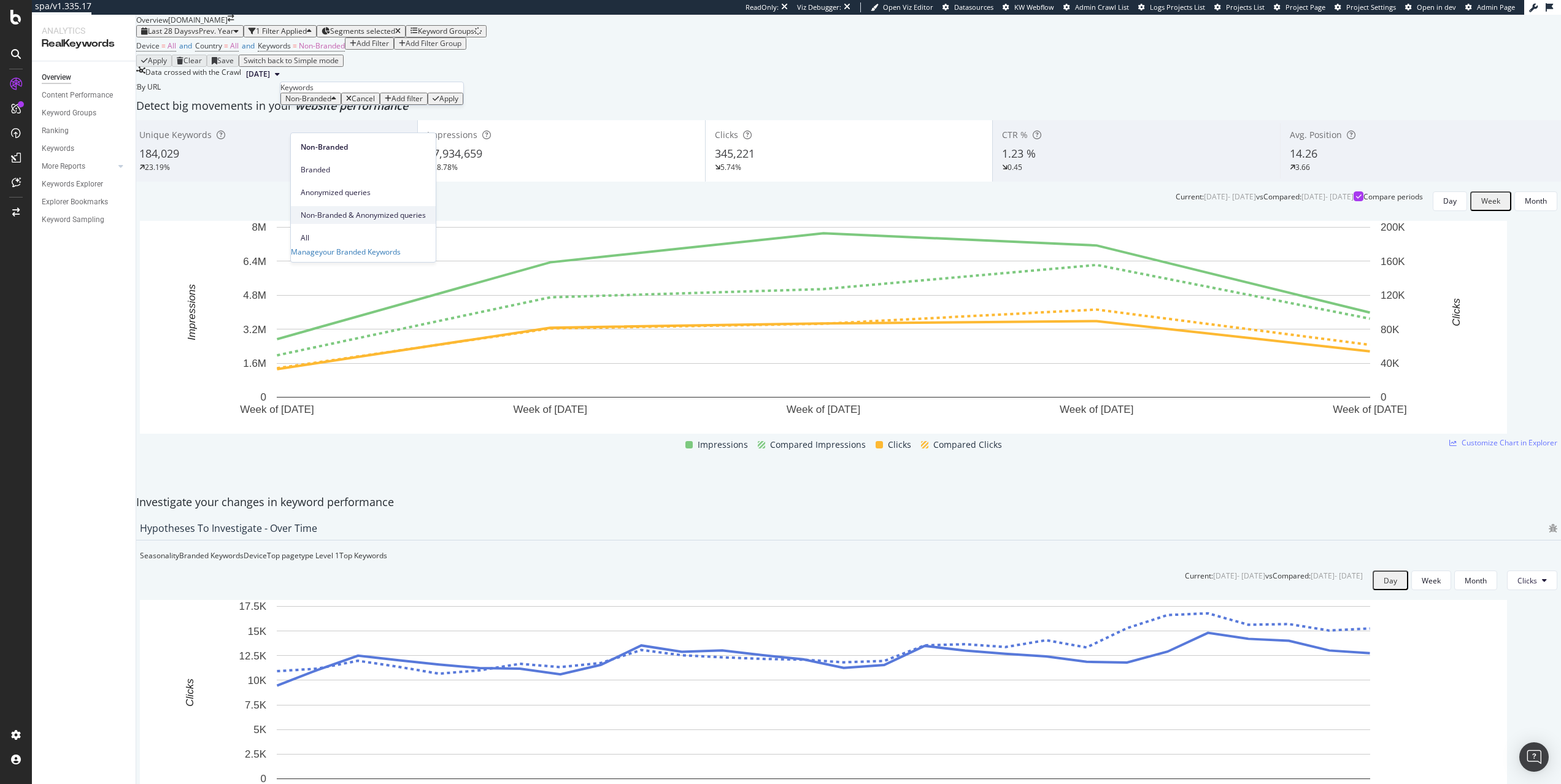
click at [339, 210] on span "Non-Branded & Anonymized queries" at bounding box center [363, 215] width 125 height 11
click at [519, 103] on div "Apply" at bounding box center [528, 98] width 19 height 9
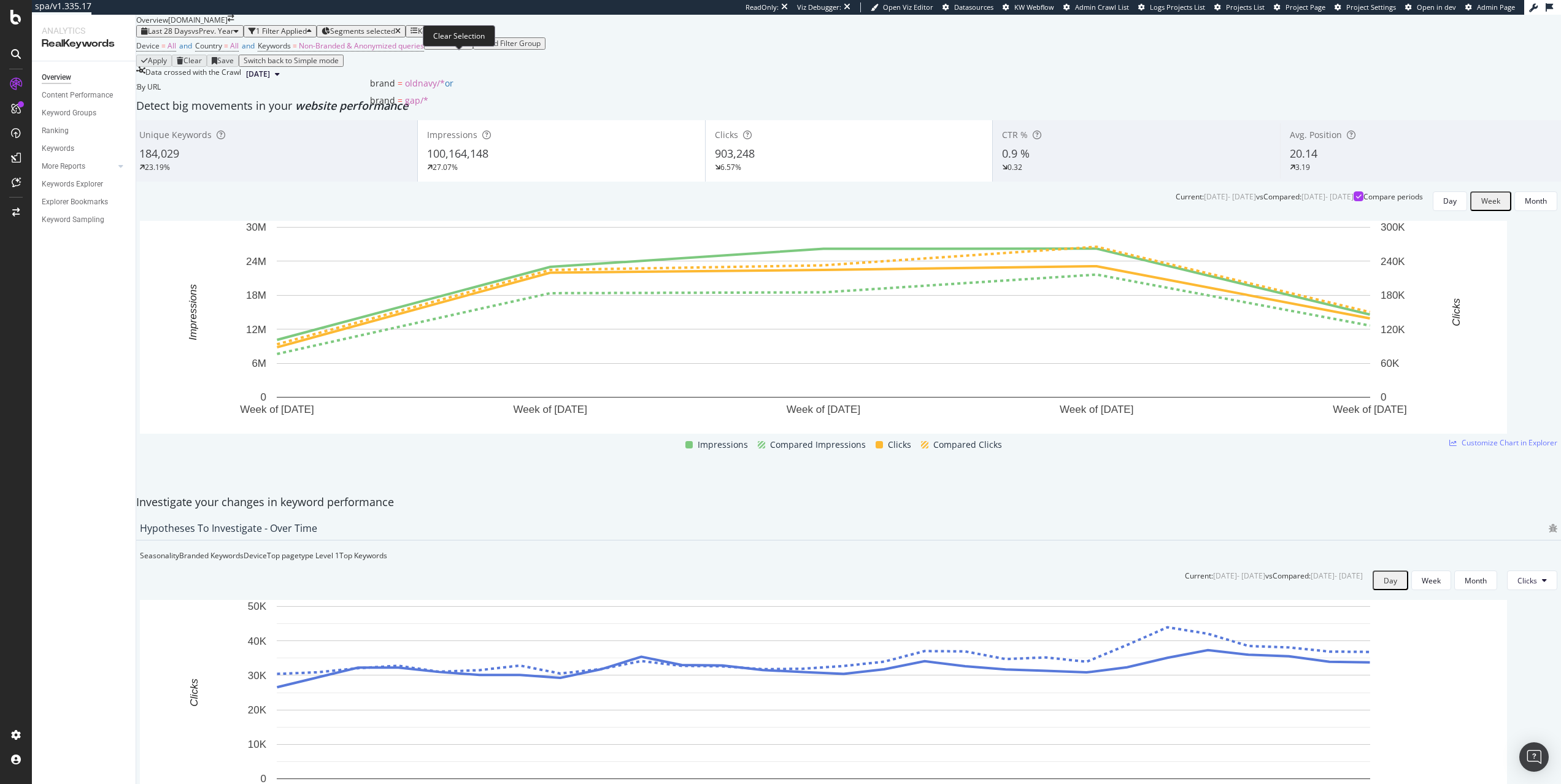
click at [400, 36] on div "Segments selected" at bounding box center [365, 31] width 71 height 9
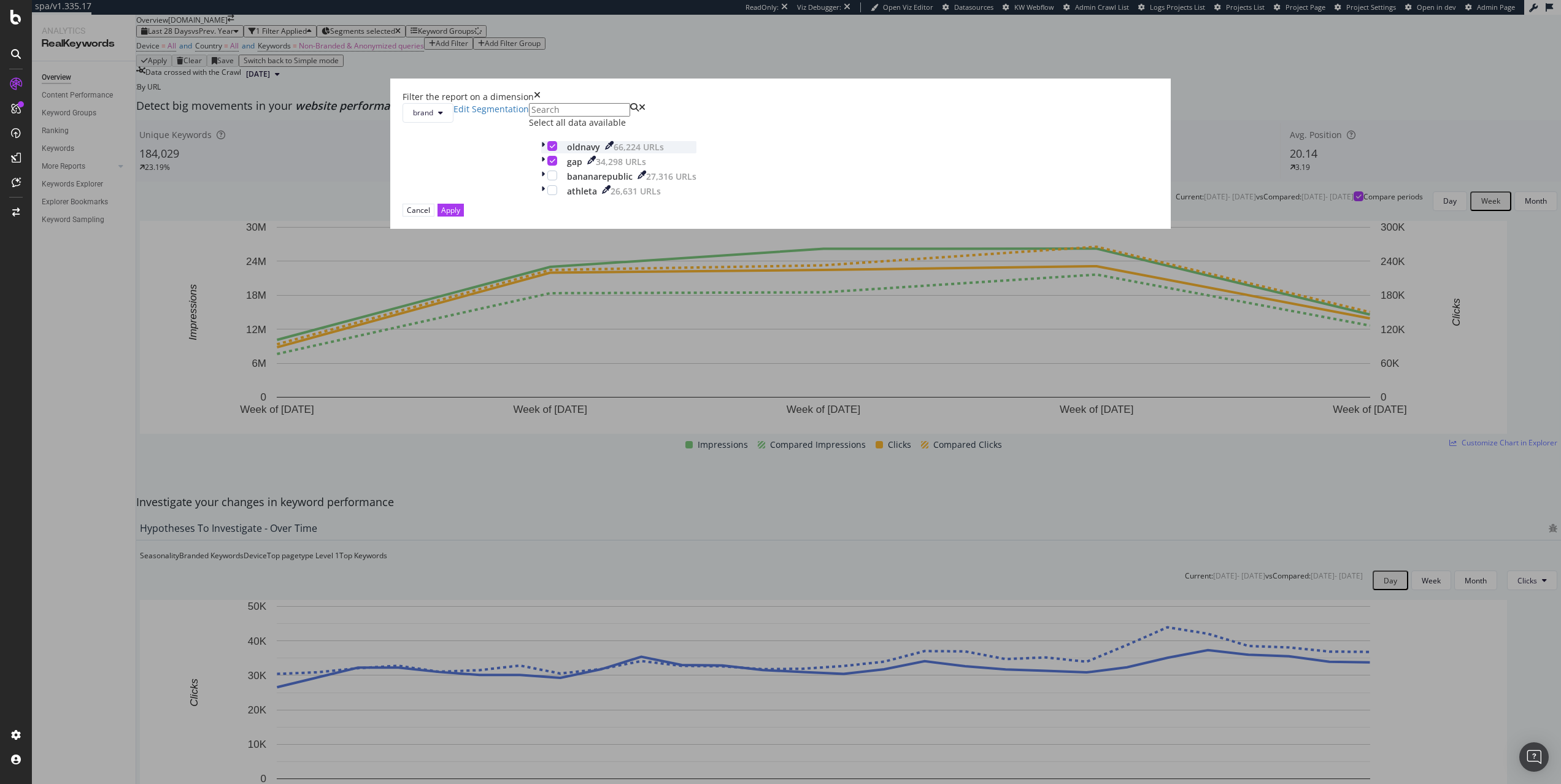
click at [555, 149] on icon "modal" at bounding box center [553, 146] width 5 height 6
click at [464, 217] on button "Apply" at bounding box center [451, 209] width 27 height 13
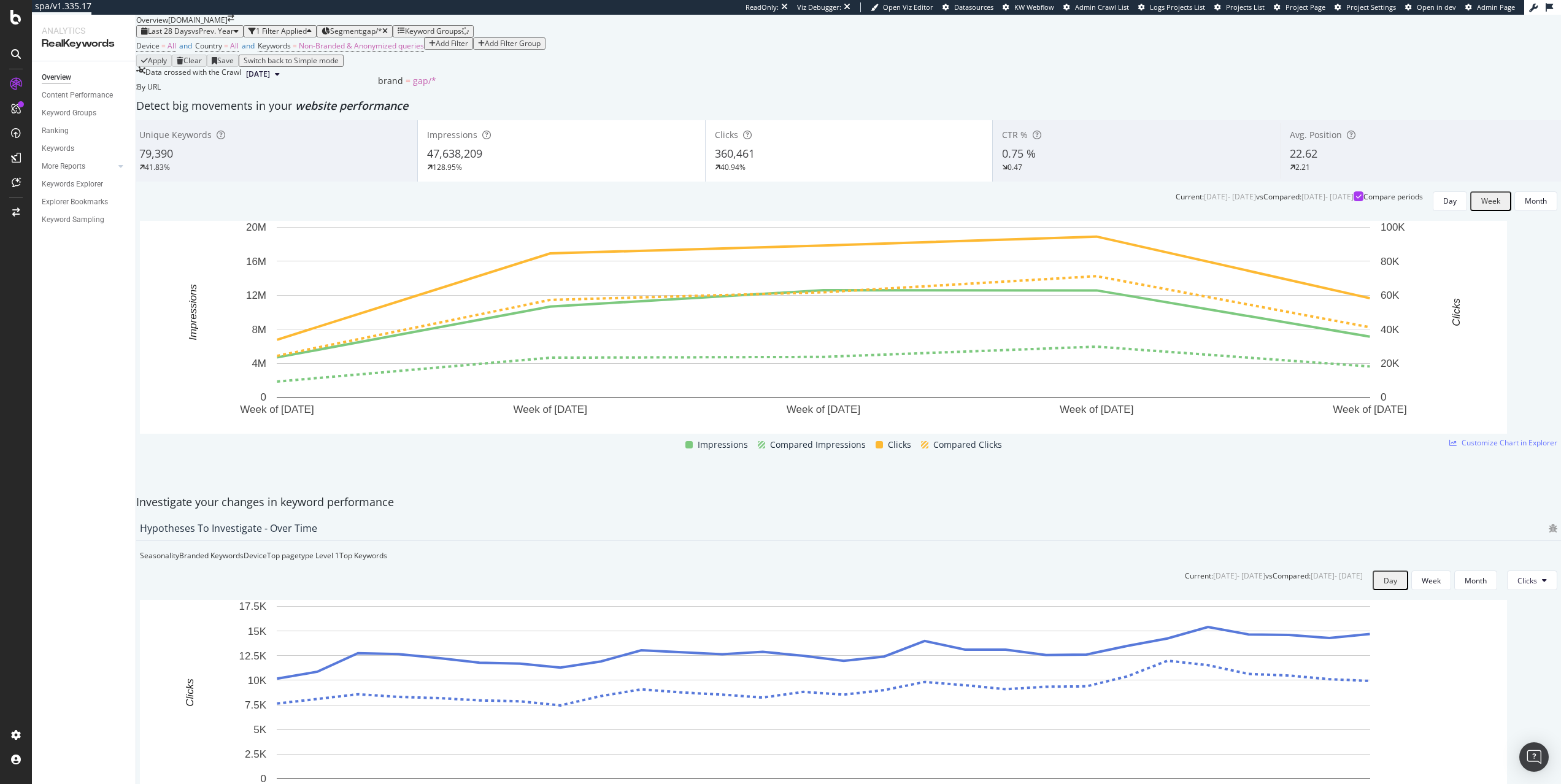
click at [388, 36] on div "Segment: gap/*" at bounding box center [358, 31] width 58 height 9
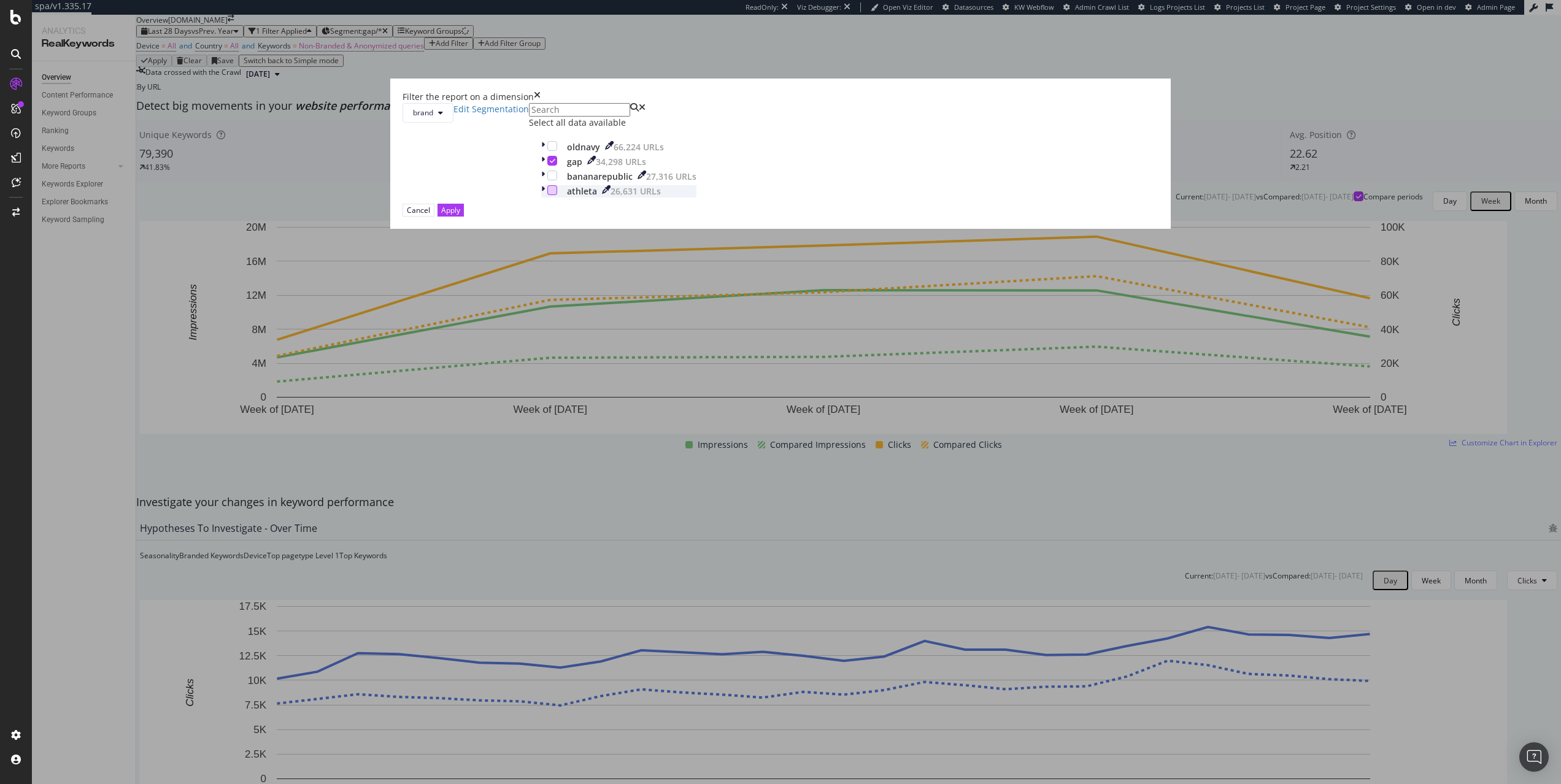
click at [557, 195] on div "modal" at bounding box center [552, 190] width 10 height 10
click at [555, 164] on icon "modal" at bounding box center [553, 160] width 5 height 6
click at [464, 217] on button "Apply" at bounding box center [451, 209] width 27 height 13
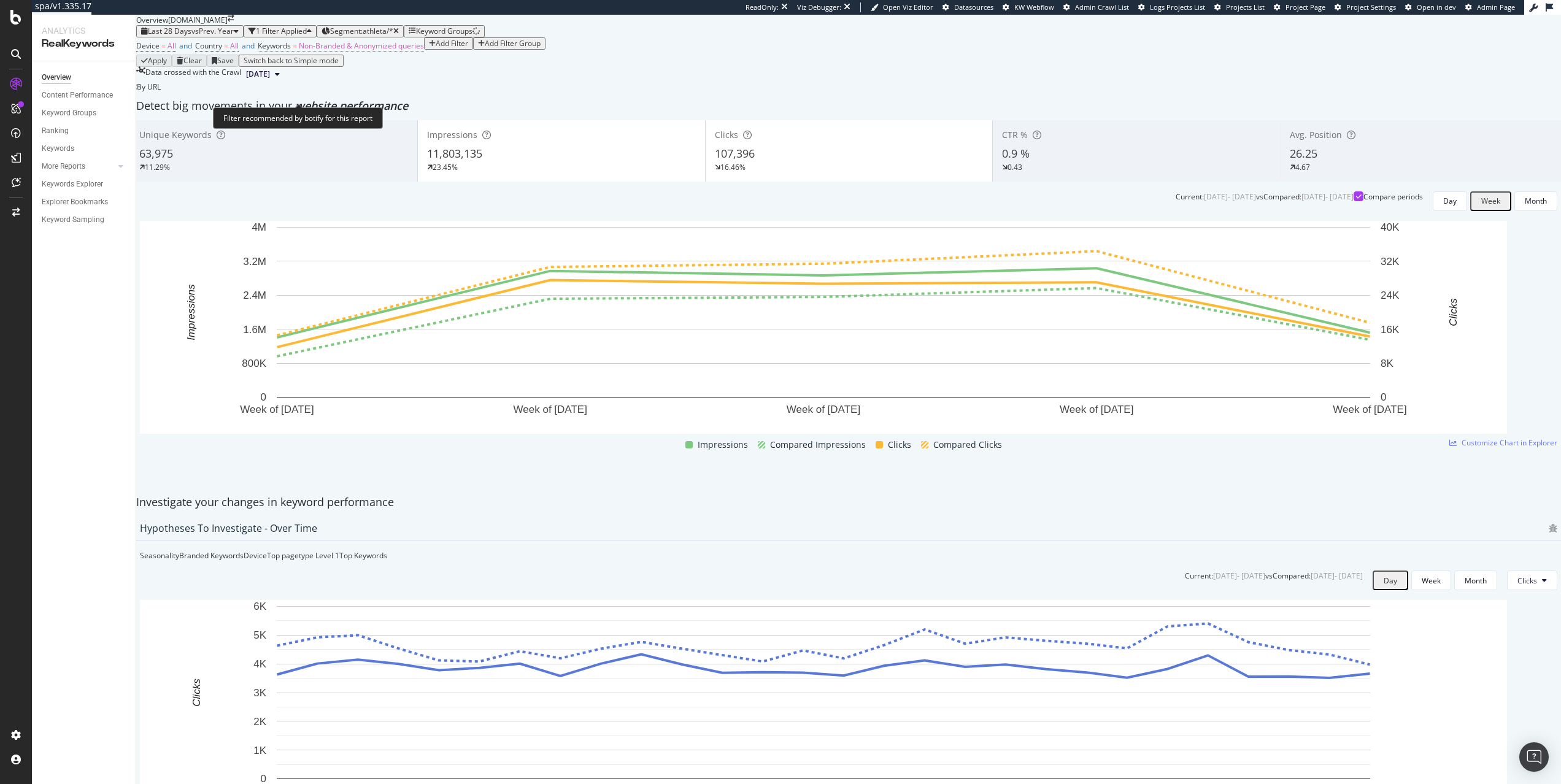
click at [358, 51] on span "Non-Branded & Anonymized queries" at bounding box center [361, 46] width 125 height 11
click at [308, 105] on div "Non-Branded & Anonymized queries Cancel Add filter Apply" at bounding box center [412, 98] width 262 height 12
click at [425, 102] on icon "button" at bounding box center [428, 98] width 5 height 7
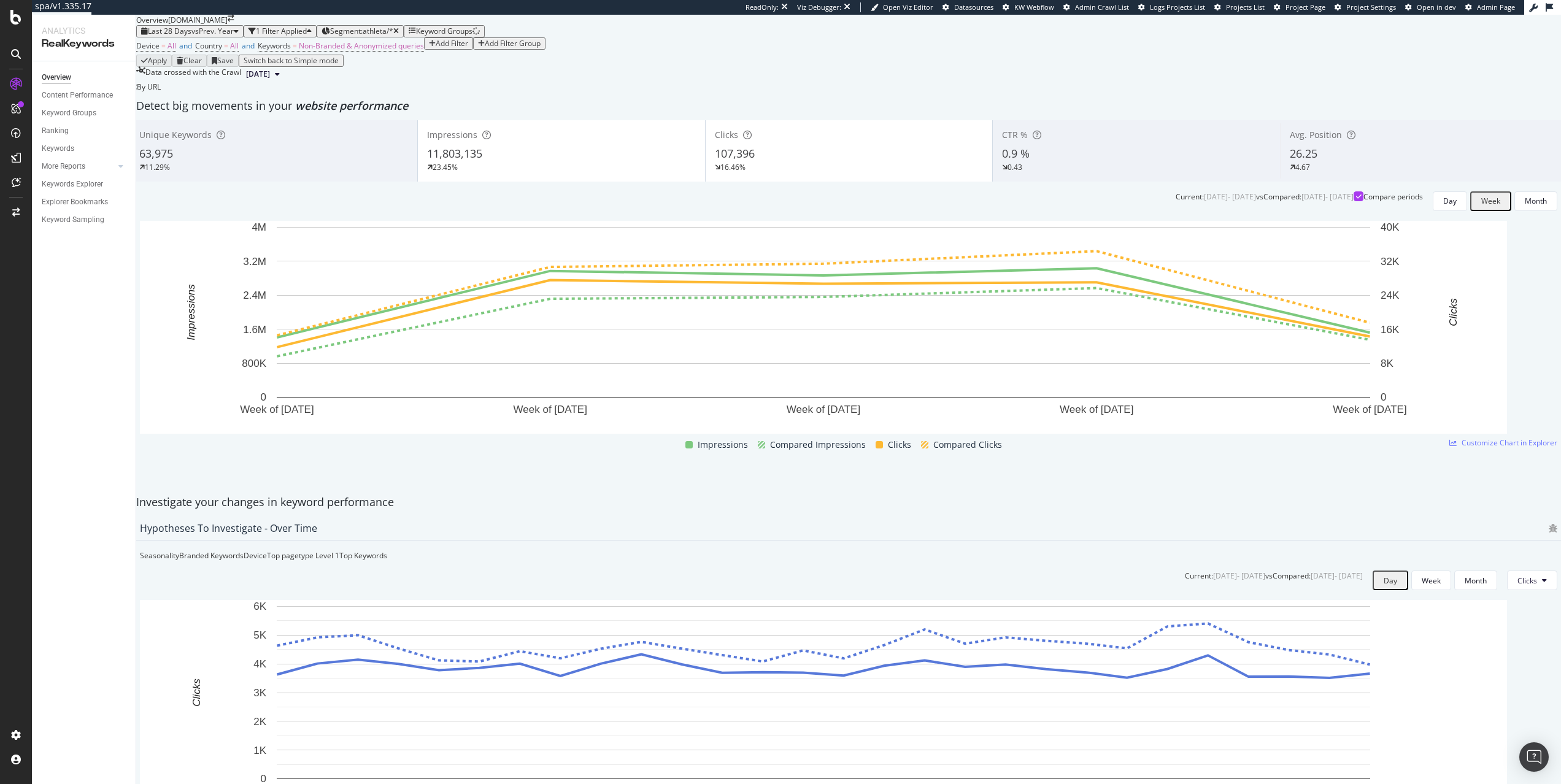
click at [161, 92] on div "By URL" at bounding box center [146, 87] width 31 height 11
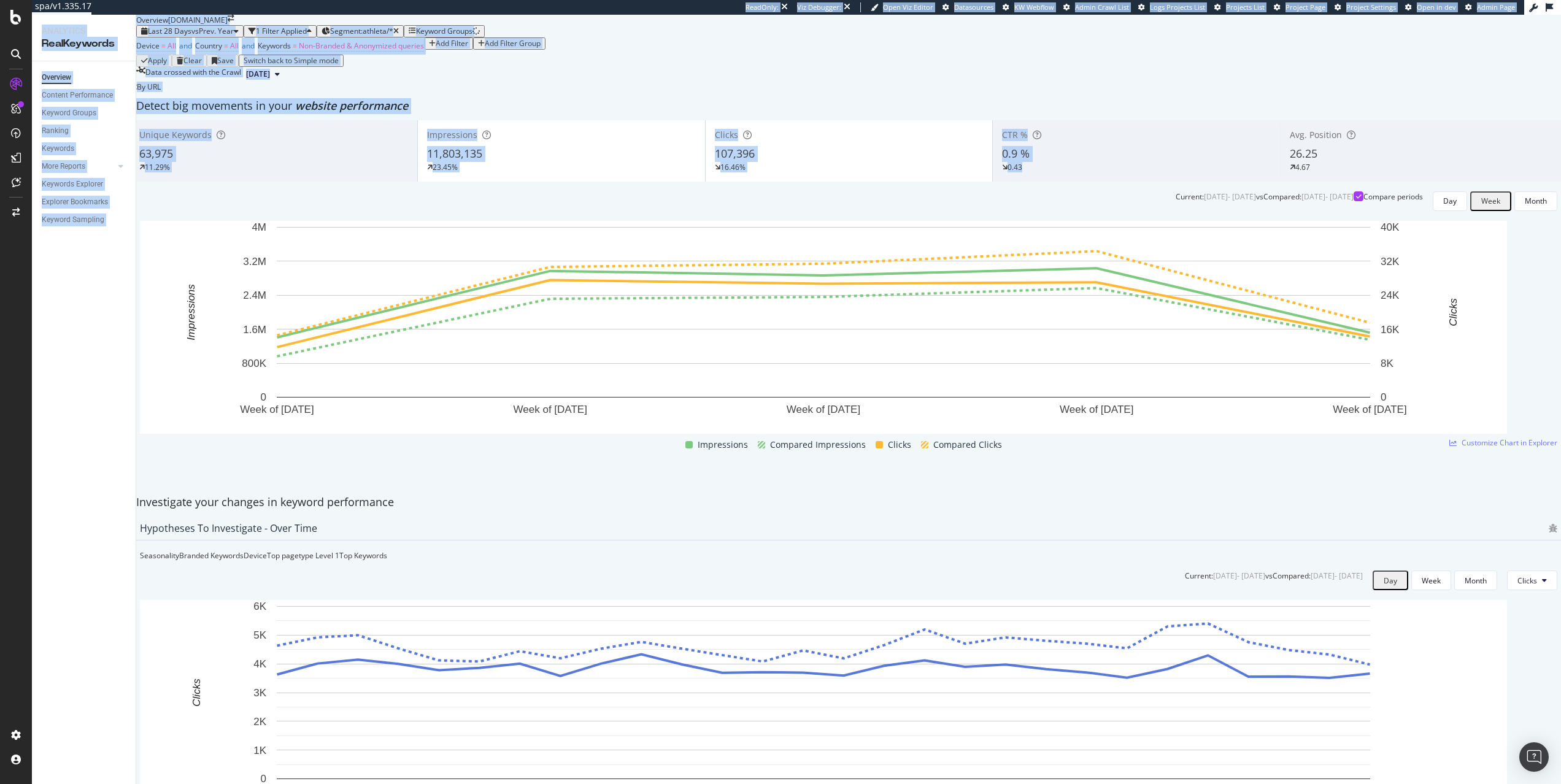
click at [1541, 444] on div "spa/v1.335.17 ReadOnly: Viz Debugger: Open Viz Editor Datasources KW Webflow Ad…" at bounding box center [796, 392] width 1529 height 784
